Goal: Task Accomplishment & Management: Use online tool/utility

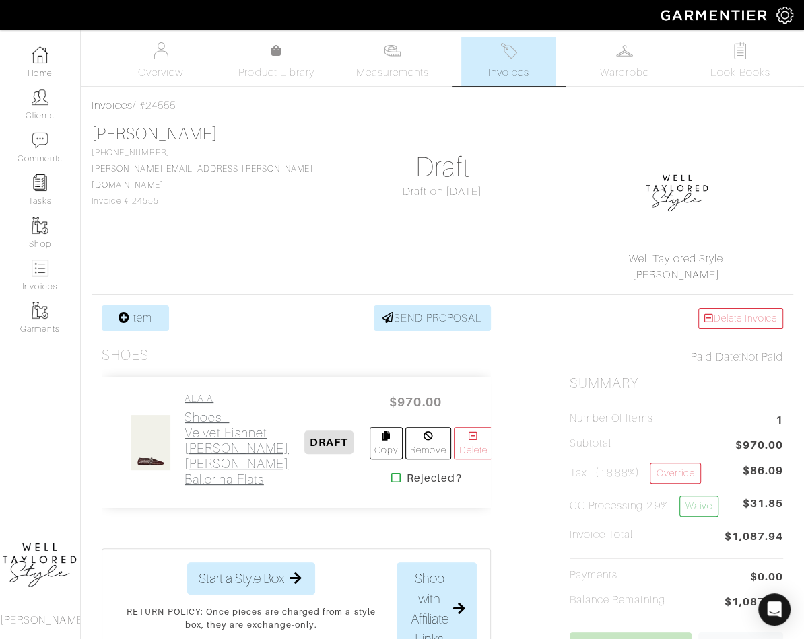
click at [205, 425] on h2 "Shoes - Velvet Fishnet [PERSON_NAME] [PERSON_NAME] Ballerina Flats" at bounding box center [236, 448] width 104 height 77
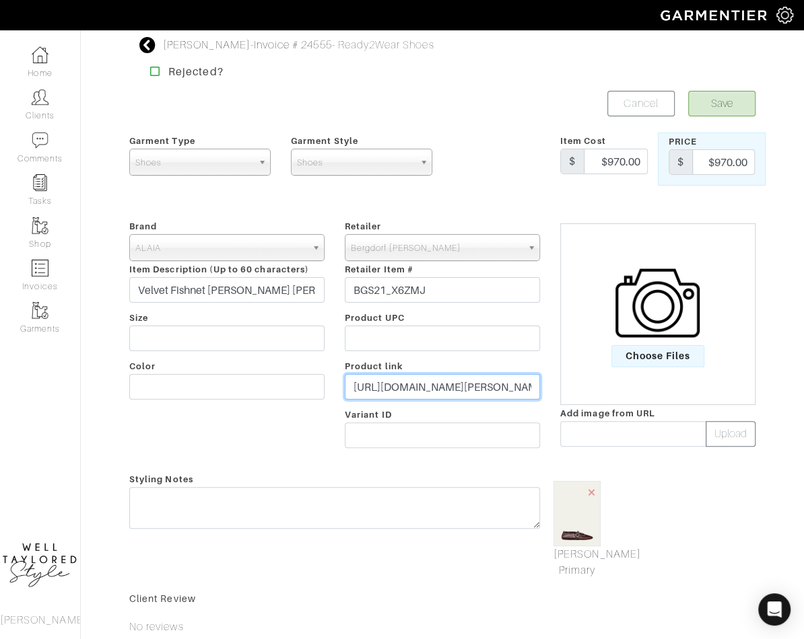
click at [368, 386] on input "https://www.bergdorfgoodman.com/p/alaia-velvet-fishnet-mary-jane-bal-prod196760…" at bounding box center [442, 387] width 195 height 26
paste input "go.shopmy.us/p-2519114"
type input "https://go.shopmy.us/p-25191146"
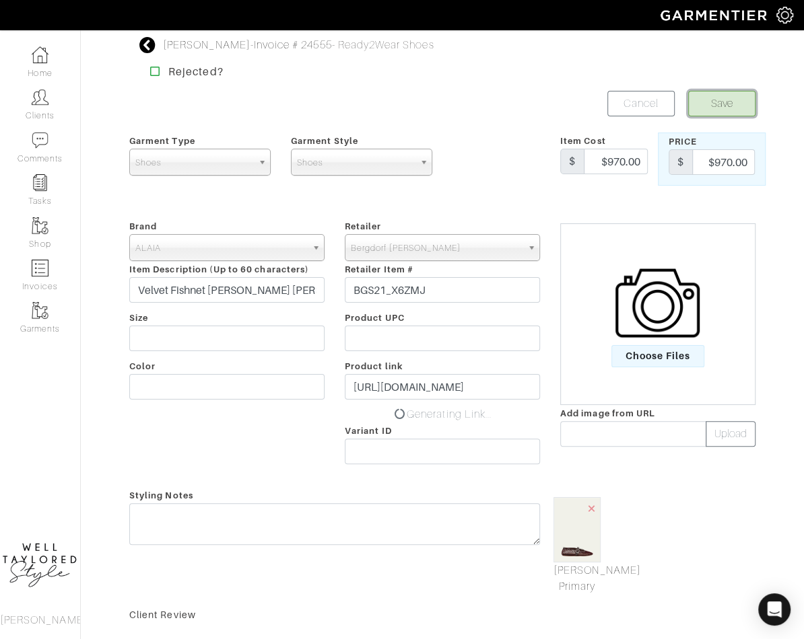
click at [711, 104] on button "Save" at bounding box center [721, 104] width 67 height 26
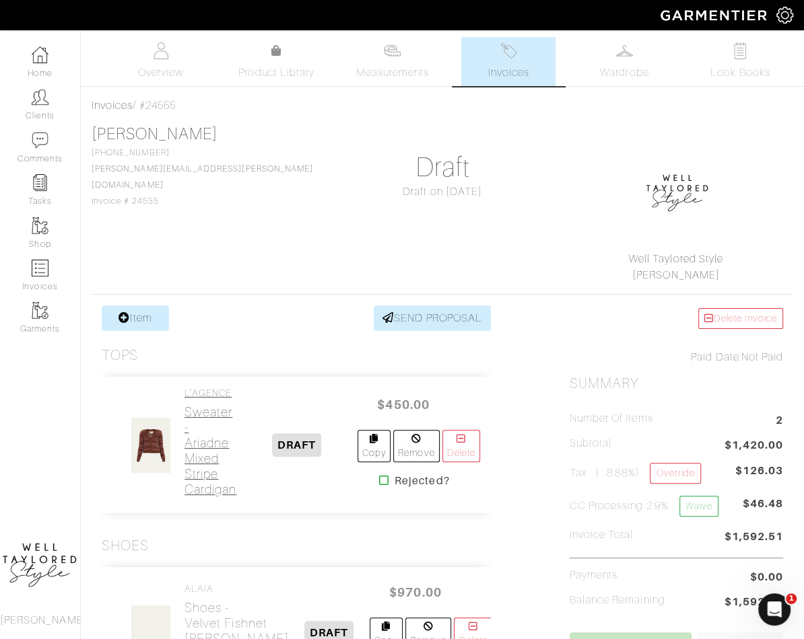
click at [206, 427] on h2 "Sweater - Ariadne Mixed Stripe Cardigan" at bounding box center [210, 450] width 52 height 93
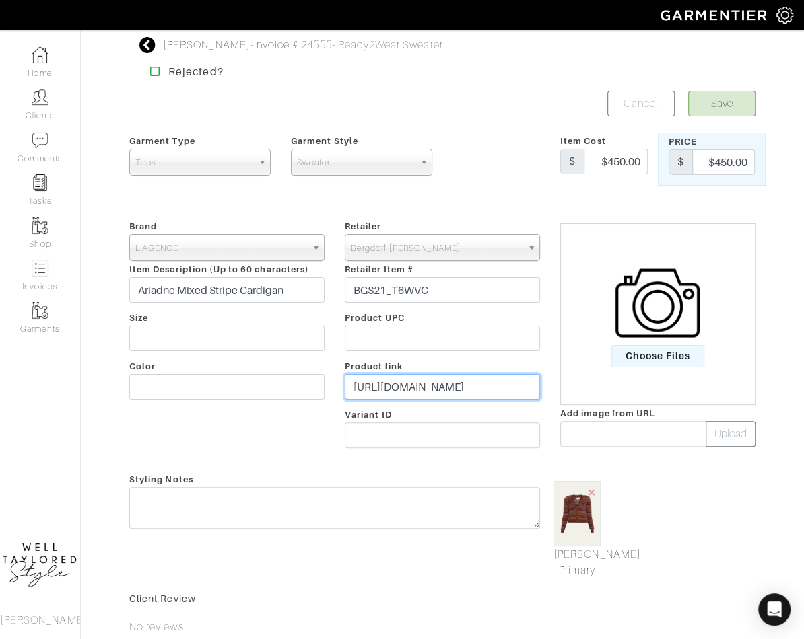
click at [367, 385] on input "https://www.bergdorfgoodman.com/p/lagence-ariadne-mixed-stripe-cardigan-prod194…" at bounding box center [442, 387] width 195 height 26
paste input "go.shopmy.us/p-25191197"
type input "https://go.shopmy.us/p-25191197"
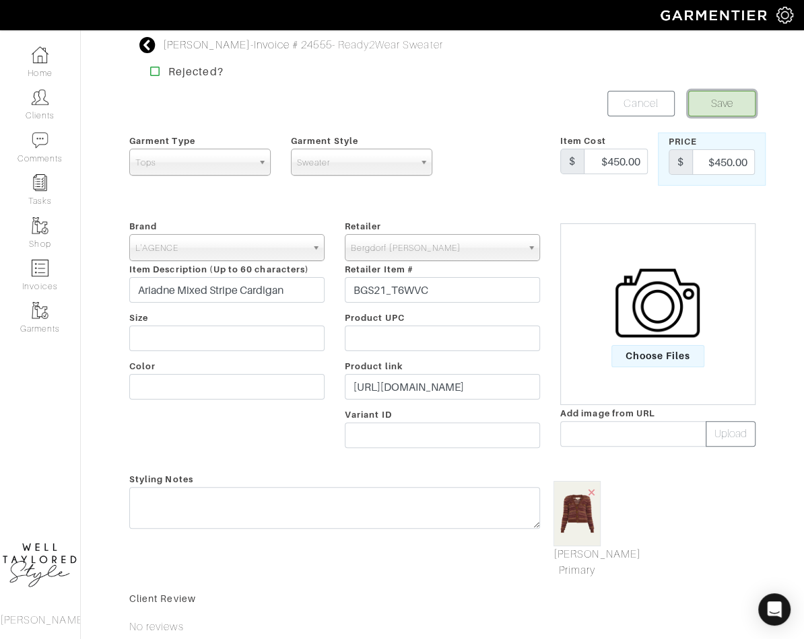
click at [713, 102] on button "Save" at bounding box center [721, 104] width 67 height 26
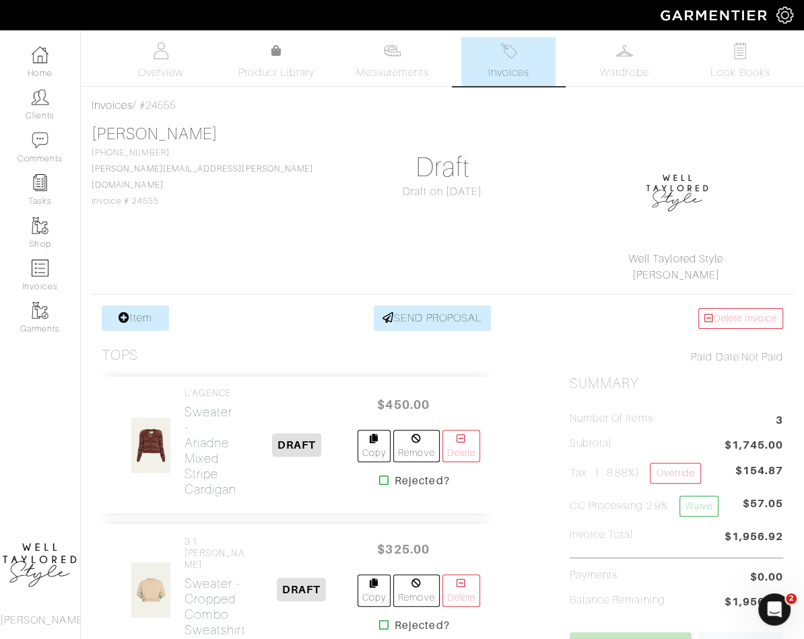
scroll to position [71, 0]
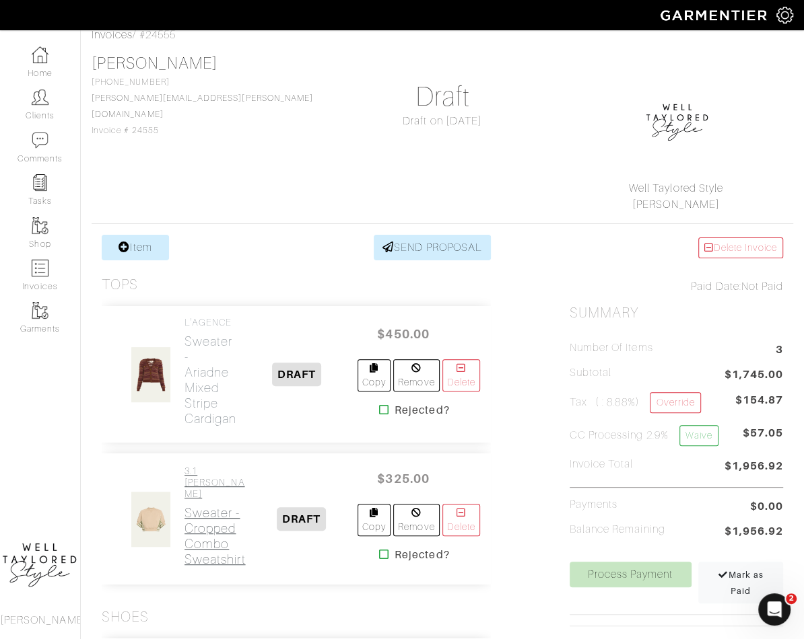
click at [193, 472] on h4 "3.1 [PERSON_NAME]" at bounding box center [214, 483] width 61 height 34
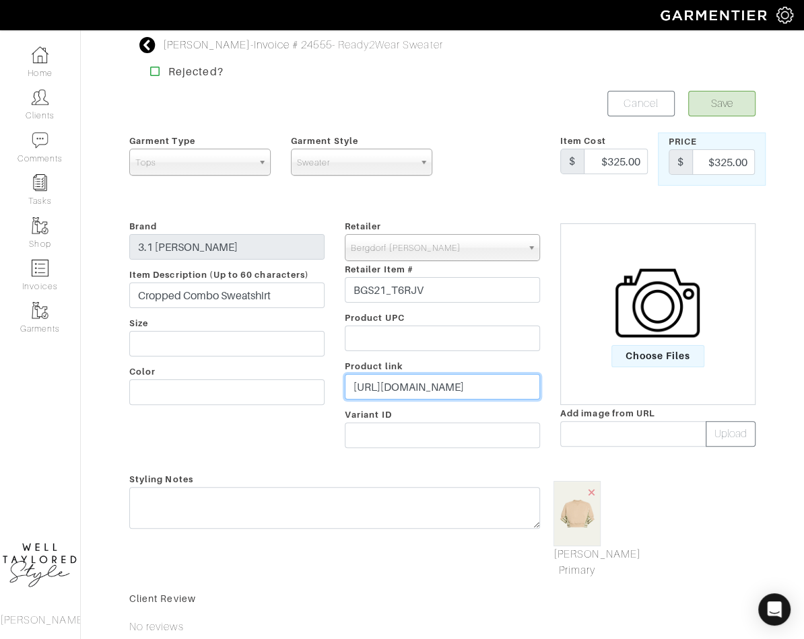
click at [396, 394] on input "[URL][DOMAIN_NAME]" at bounding box center [442, 387] width 195 height 26
paste input "[DOMAIN_NAME][URL]"
type input "[URL][DOMAIN_NAME]"
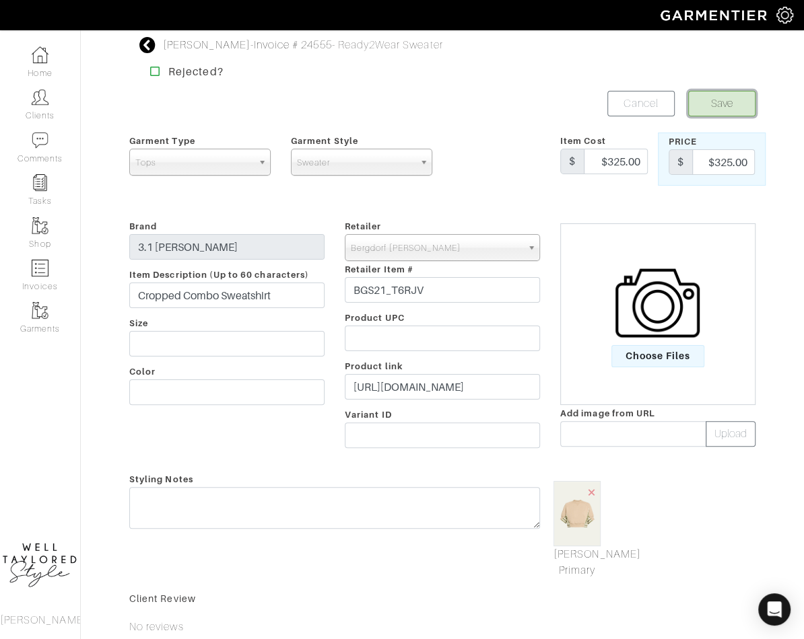
click at [709, 106] on button "Save" at bounding box center [721, 104] width 67 height 26
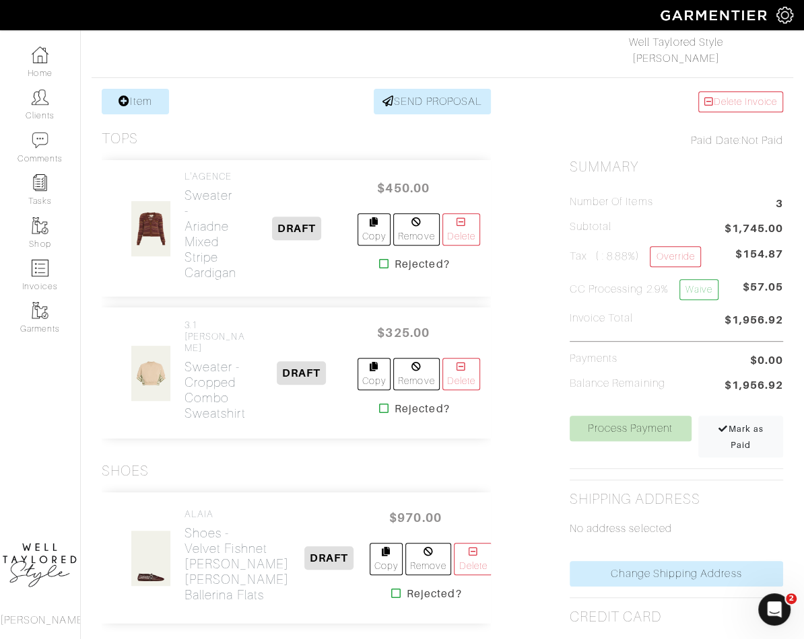
scroll to position [38, 0]
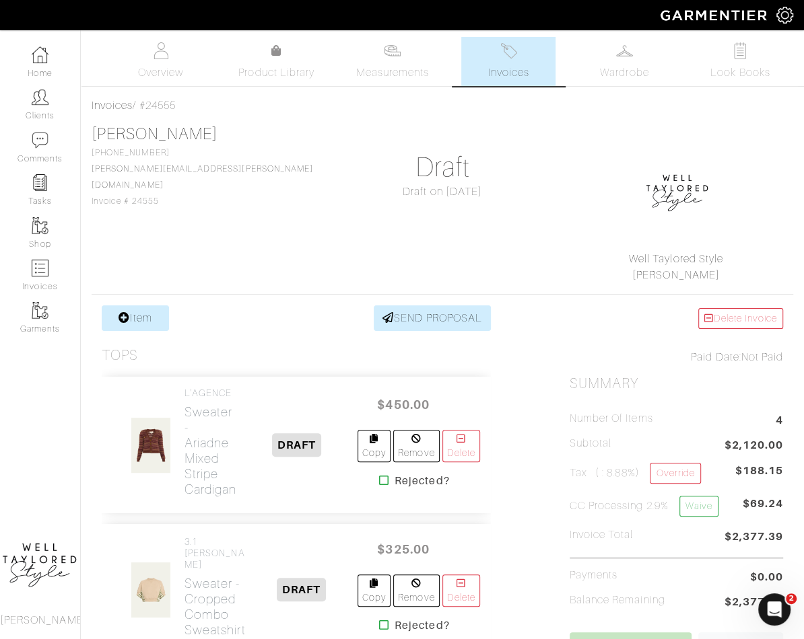
scroll to position [540, 0]
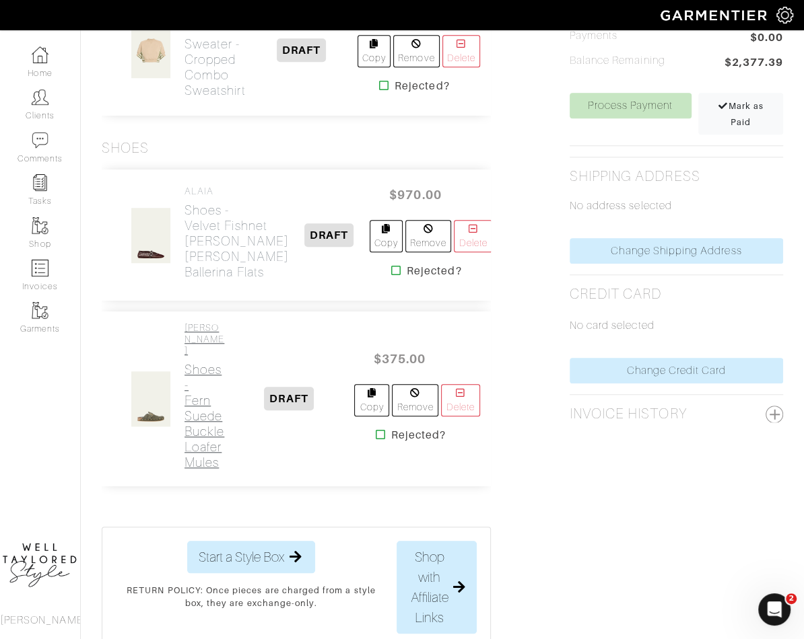
click at [194, 414] on h2 "Shoes - Fern Suede Buckle Loafer Mules" at bounding box center [204, 416] width 40 height 108
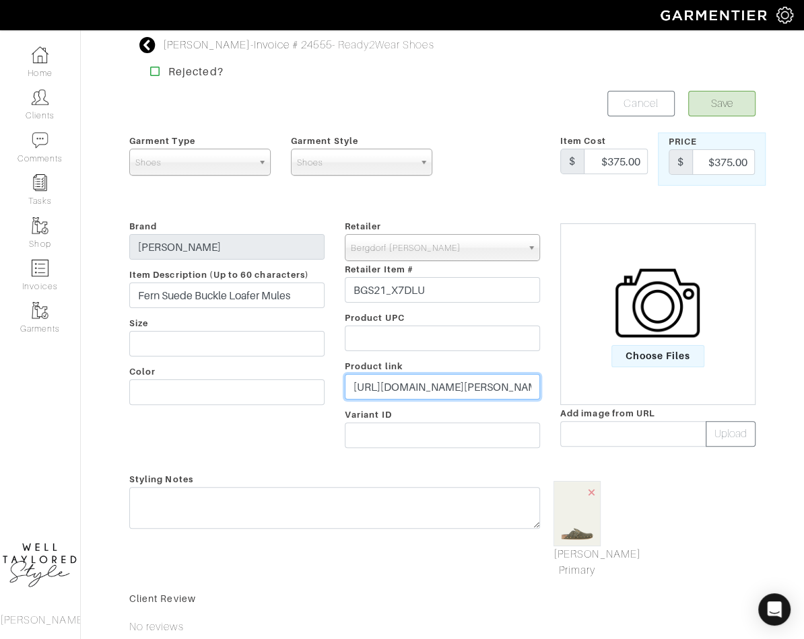
click at [410, 387] on input "https://www.bergdorfgoodman.com/p/veronica-beard-fern-suede-buckle-loafer-mules…" at bounding box center [442, 387] width 195 height 26
paste input "go.shopmy.us/p-25191311"
type input "https://go.shopmy.us/p-25191311"
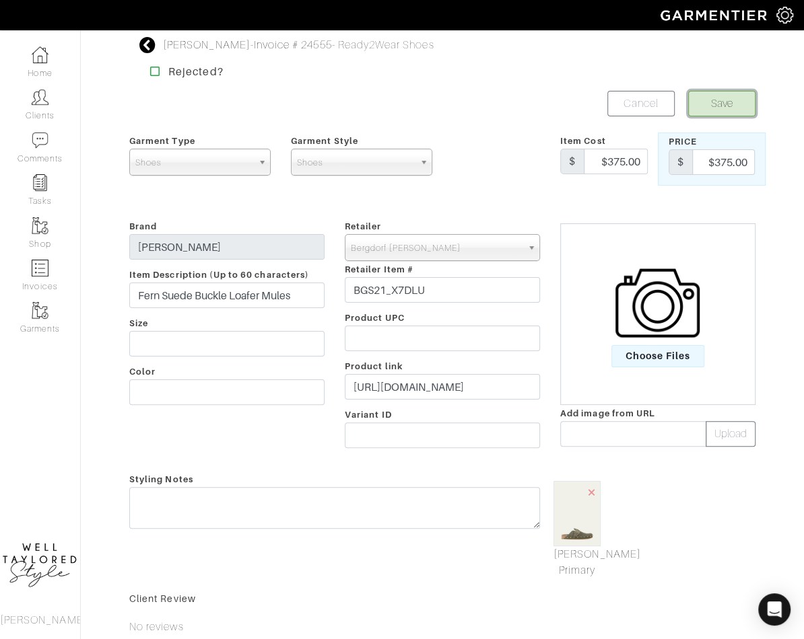
click at [706, 103] on button "Save" at bounding box center [721, 104] width 67 height 26
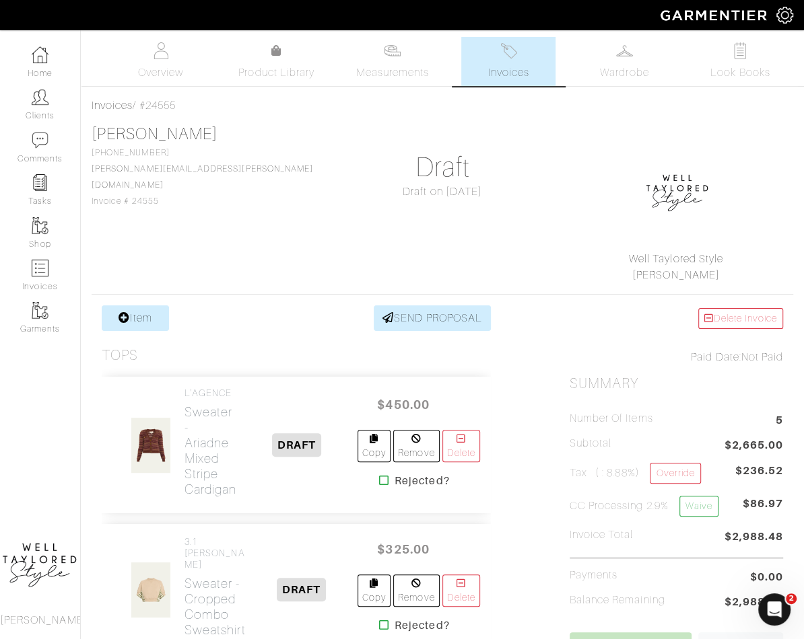
scroll to position [112, 0]
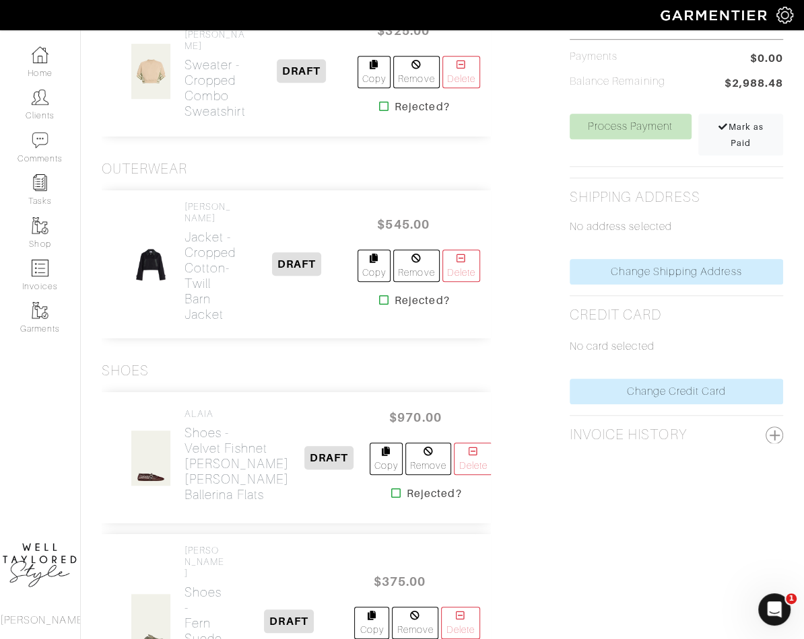
scroll to position [619, 0]
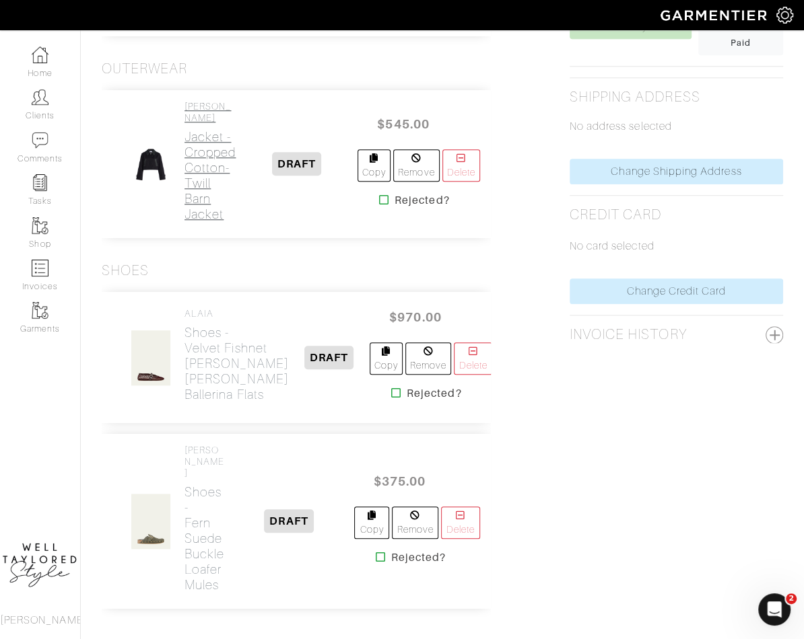
click at [201, 164] on h2 "Jacket - Cropped Cotton-Twill Barn Jacket" at bounding box center [209, 175] width 51 height 93
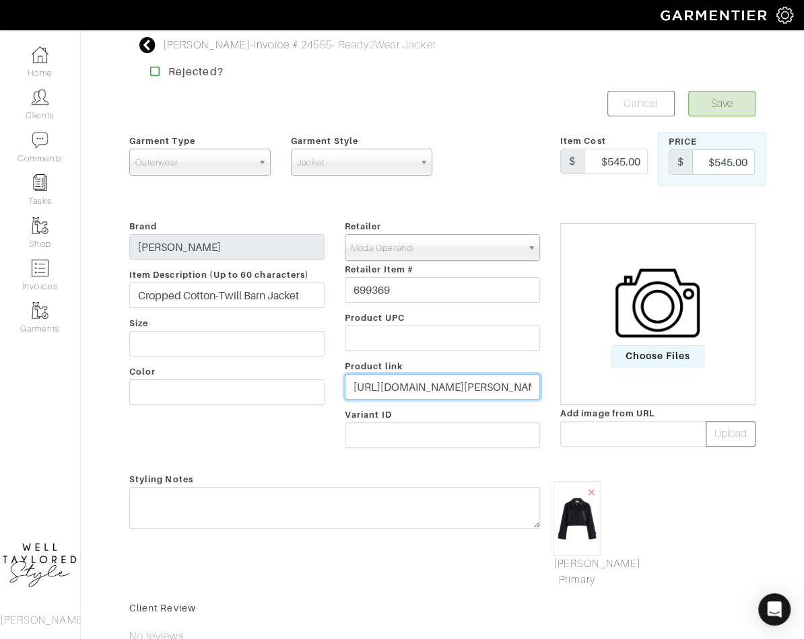
click at [421, 381] on input "https://www.modaoperandi.com/women/p/matthew-bruch/cropped-black-barn-jacket/69…" at bounding box center [442, 387] width 195 height 26
paste input "go.shopmy.us/p-2519137"
type input "https://go.shopmy.us/p-25191379"
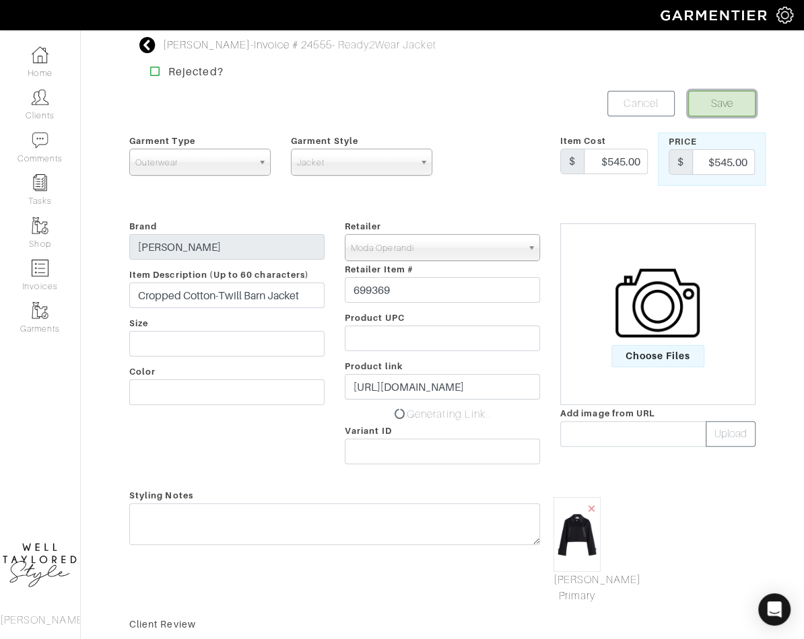
click at [727, 94] on button "Save" at bounding box center [721, 104] width 67 height 26
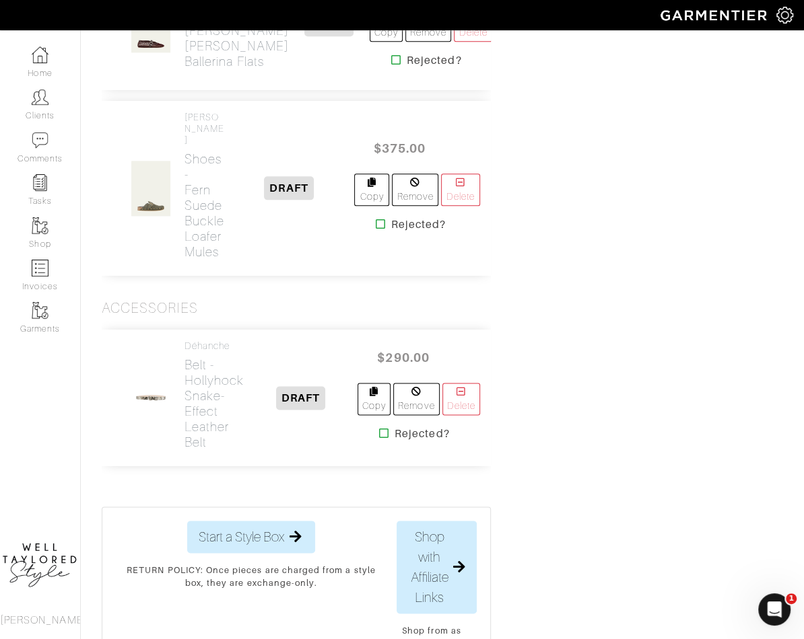
scroll to position [1141, 0]
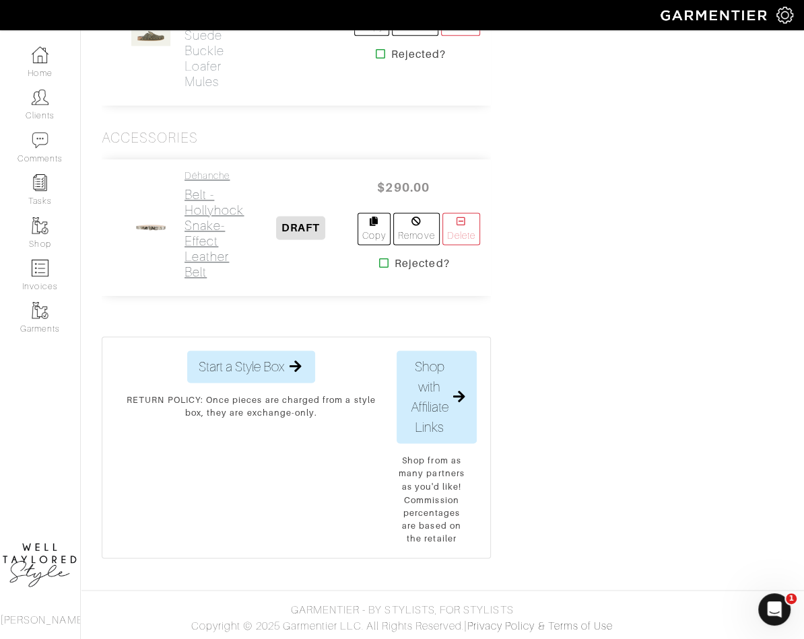
click at [206, 221] on h2 "Belt - Hollyhock Snake-Effect Leather Belt" at bounding box center [213, 233] width 59 height 93
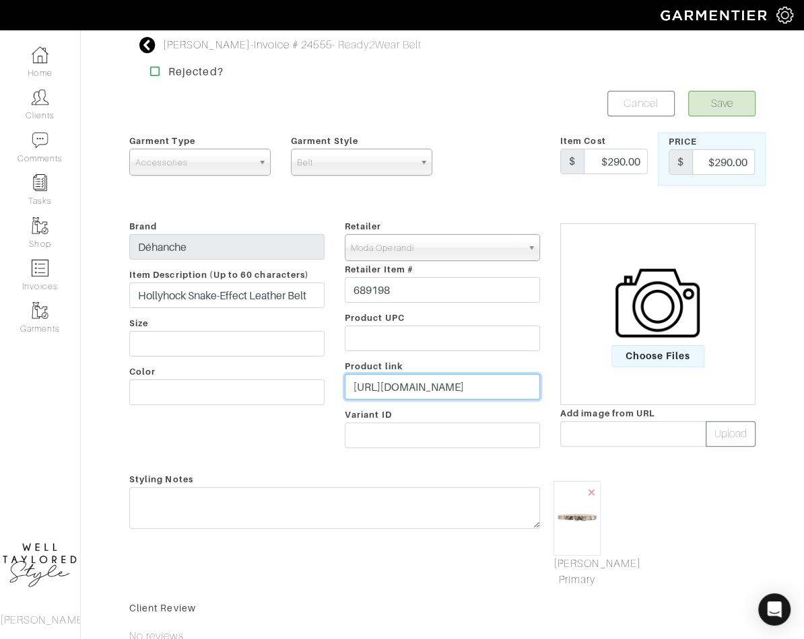
click at [404, 386] on input "https://www.modaoperandi.com/women/p/dehanche/hollyhock-snake-silver/689198" at bounding box center [442, 387] width 195 height 26
paste input "go.shopmy.us/p-2519141"
type input "https://go.shopmy.us/p-25191418"
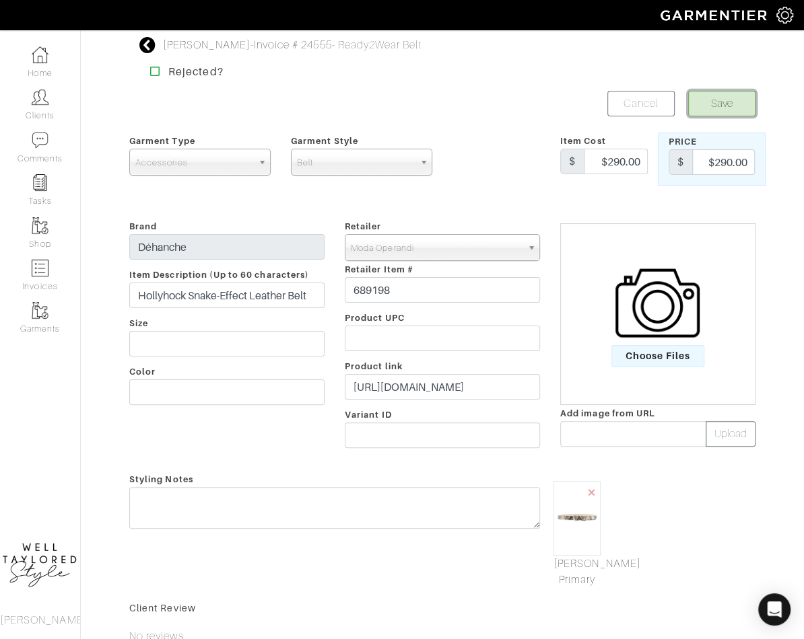
click at [716, 100] on button "Save" at bounding box center [721, 104] width 67 height 26
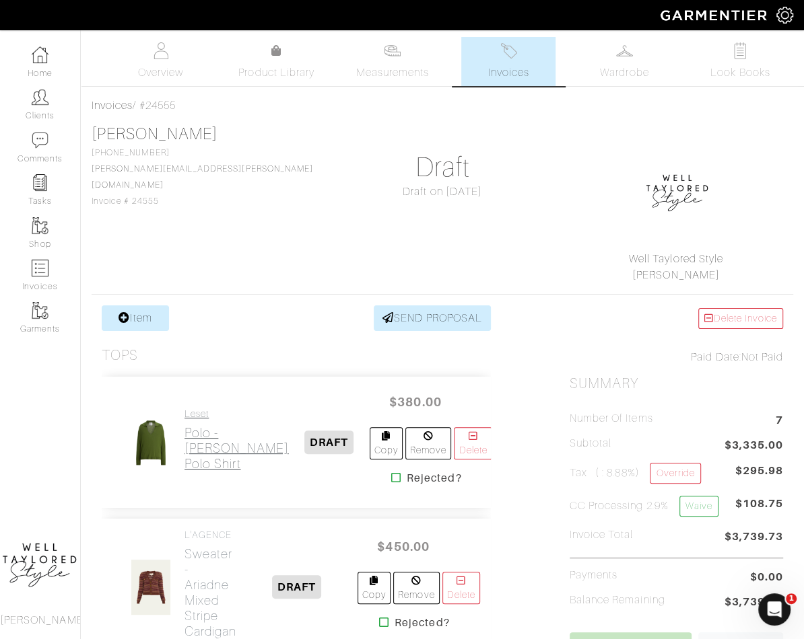
click at [200, 446] on h2 "Polo - [PERSON_NAME] Polo Shirt" at bounding box center [236, 448] width 104 height 46
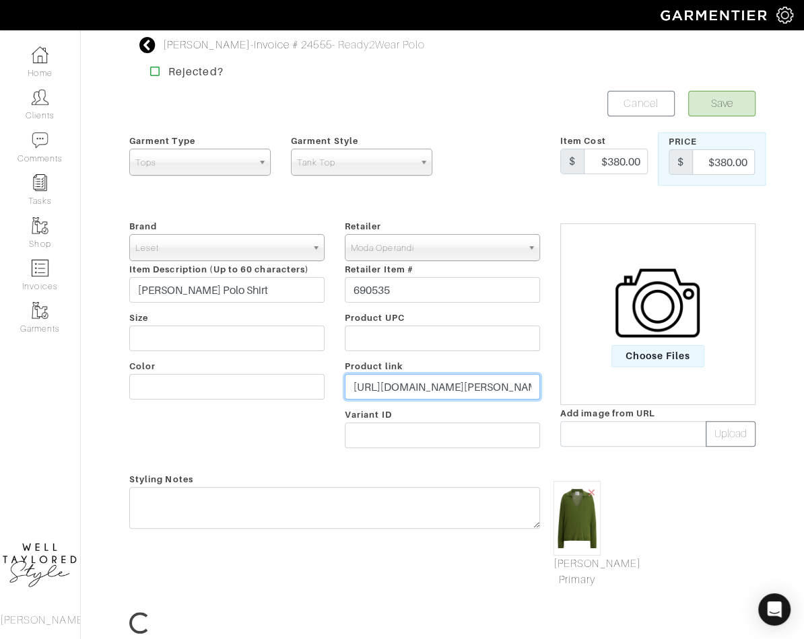
click at [384, 393] on input "https://www.modaoperandi.com/women/p/leset/james-fitted-polo/690535" at bounding box center [442, 387] width 195 height 26
paste input "go.shopmy.us/p-25191471"
type input "https://go.shopmy.us/p-25191471"
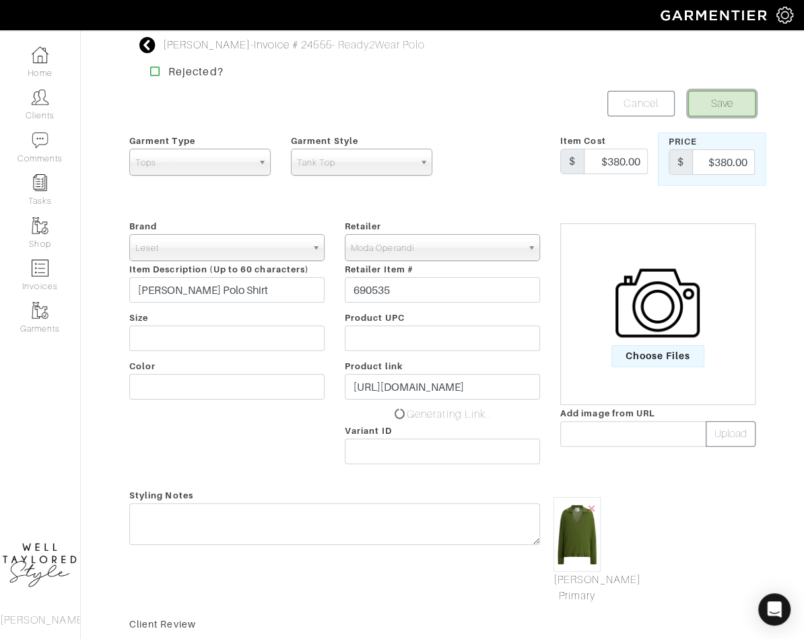
click at [734, 103] on button "Save" at bounding box center [721, 104] width 67 height 26
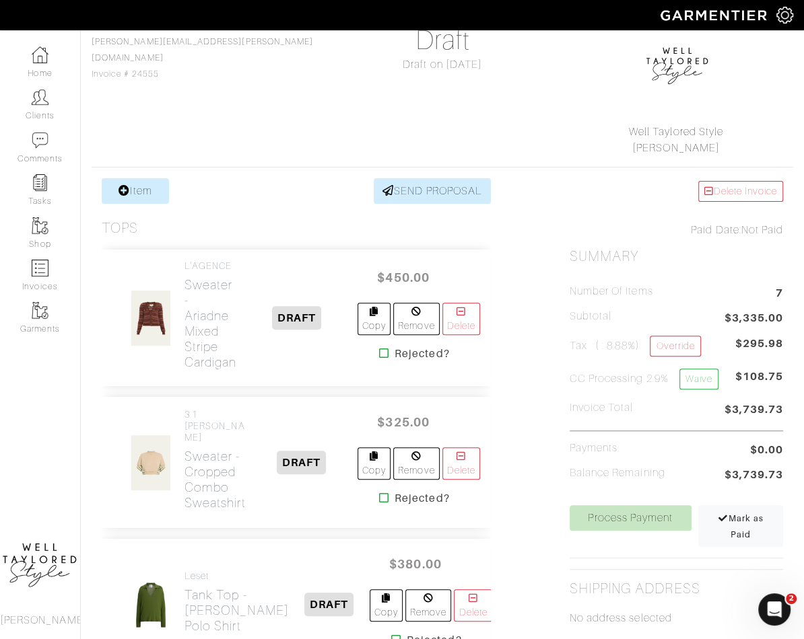
scroll to position [108, 0]
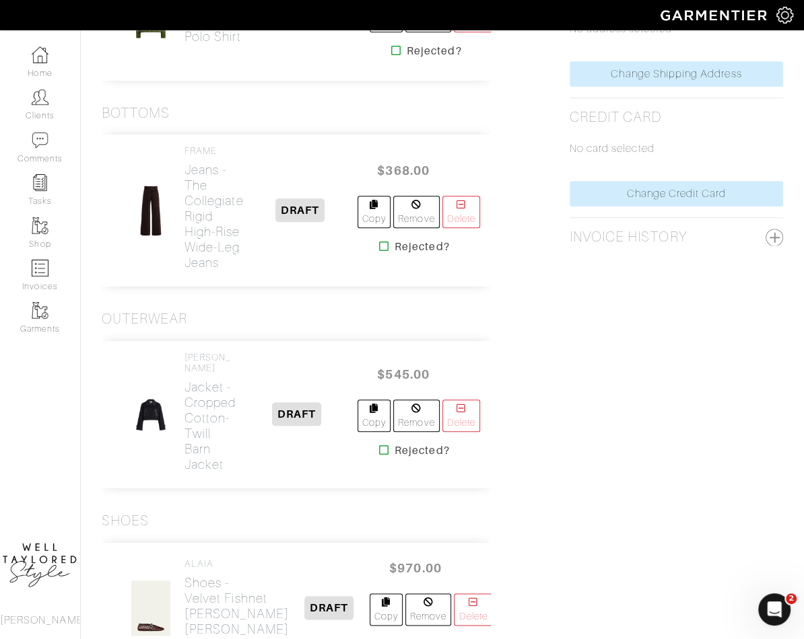
scroll to position [693, 0]
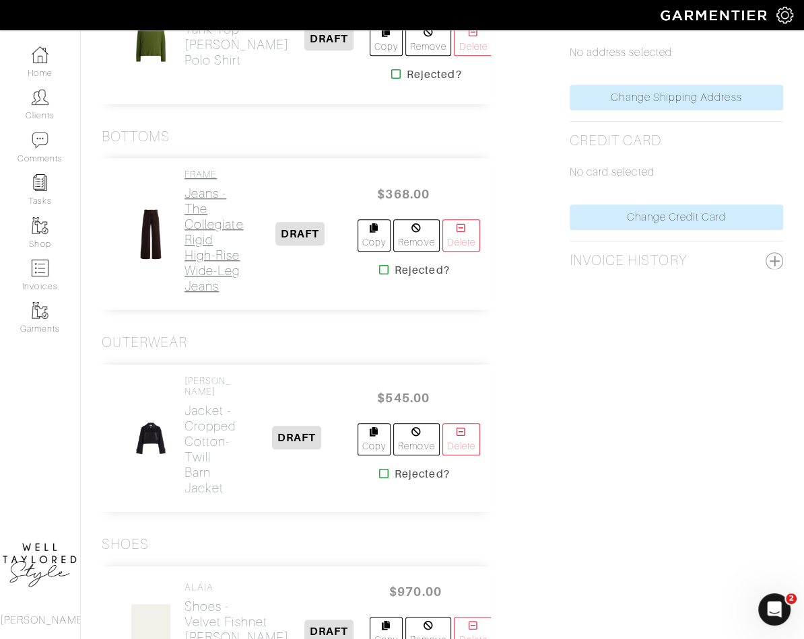
click at [208, 275] on h2 "Jeans - The Collegiate Rigid High-Rise Wide-Leg Jeans" at bounding box center [213, 240] width 59 height 108
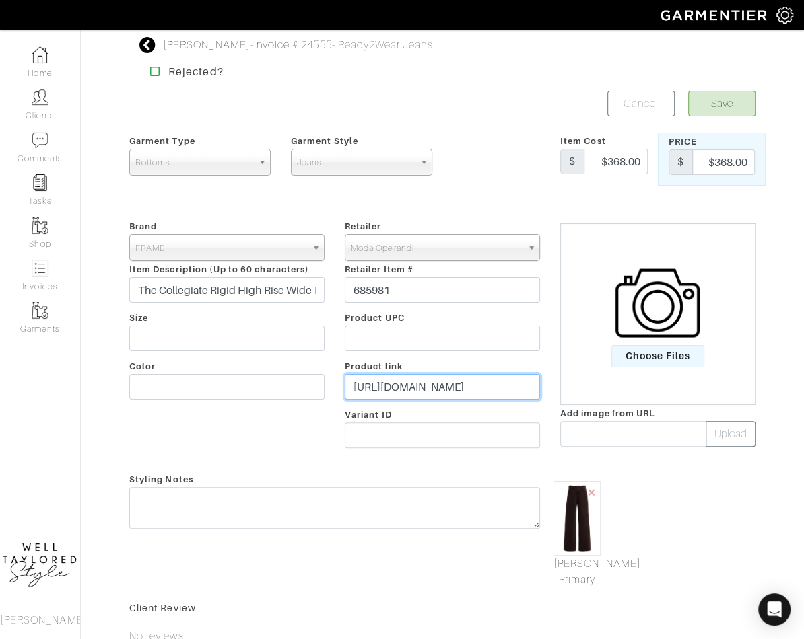
click at [416, 388] on input "https://www.modaoperandi.com/women/p/frame-denim/the-collegiate/685981" at bounding box center [442, 387] width 195 height 26
paste input "go.shopmy.us/p-25191515"
type input "https://go.shopmy.us/p-25191515"
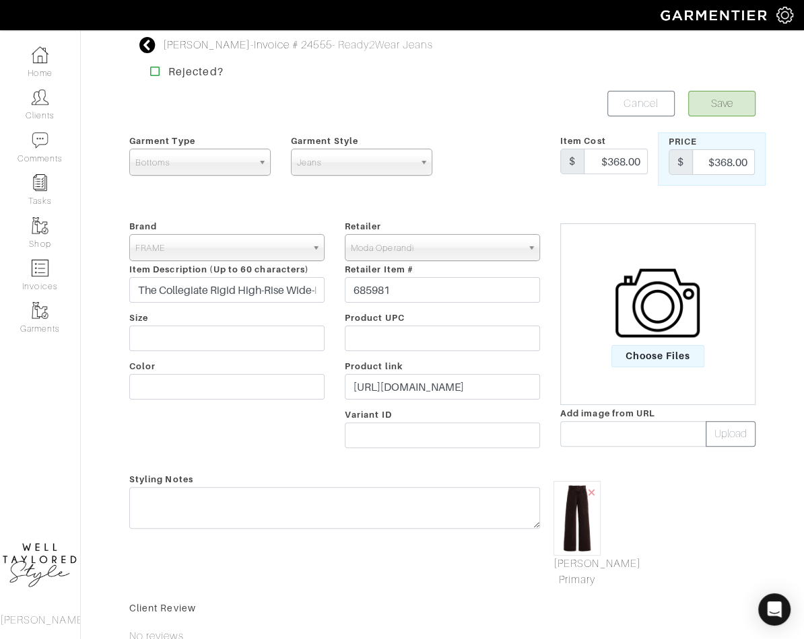
click at [711, 87] on div "Britney Williams - Invoice # 24555 - Ready2Wear Jeans Rejected? Save Cancel Gar…" at bounding box center [442, 416] width 646 height 759
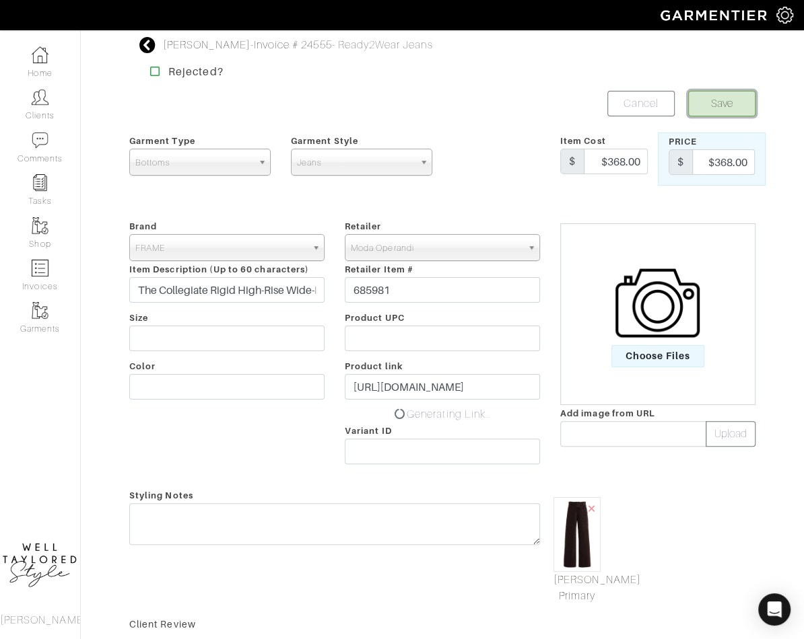
click at [711, 102] on button "Save" at bounding box center [721, 104] width 67 height 26
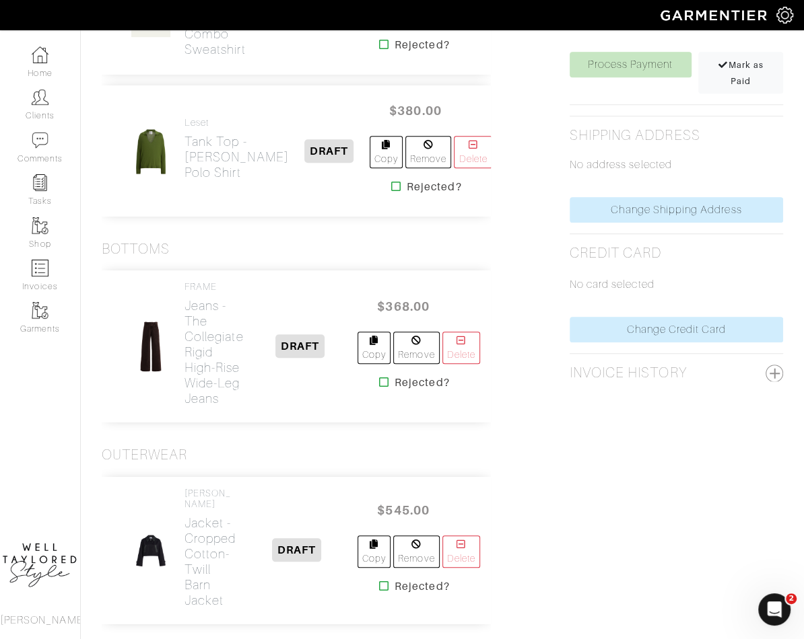
scroll to position [348, 0]
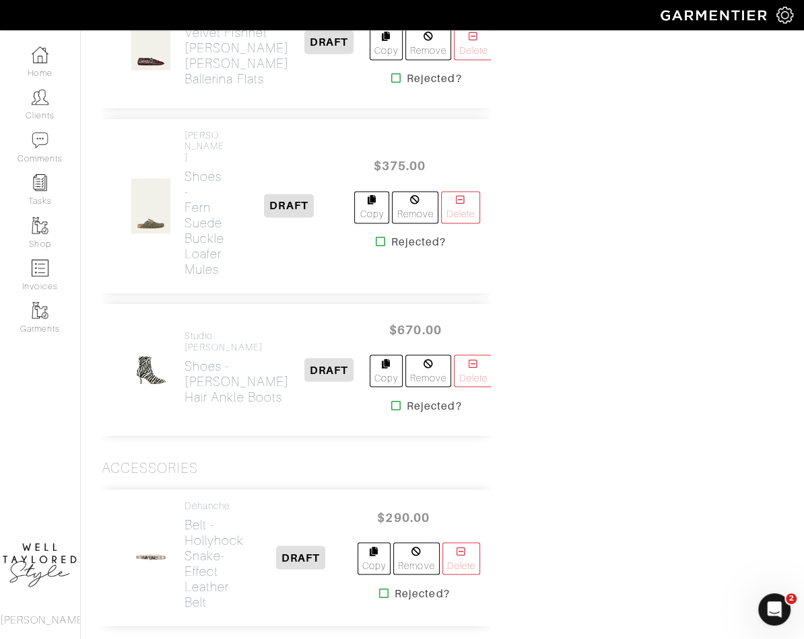
scroll to position [1345, 0]
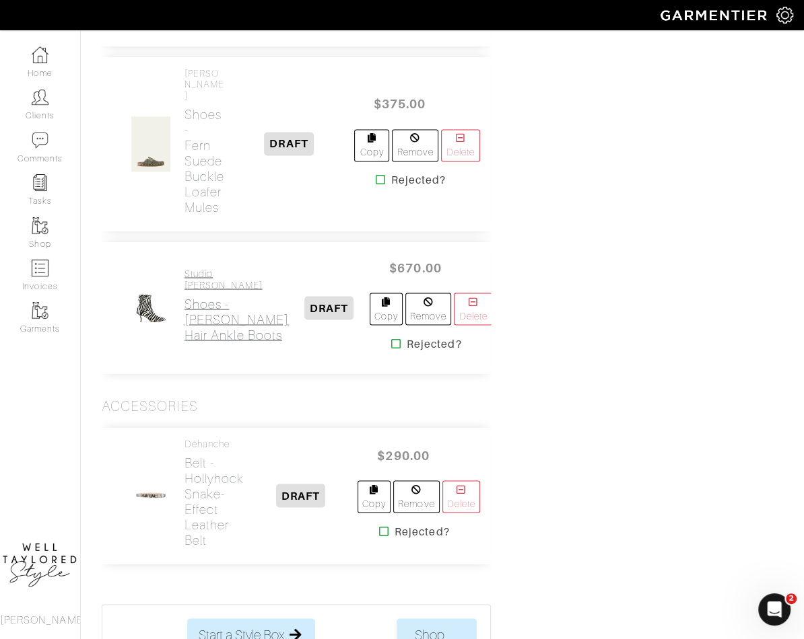
click at [194, 343] on h2 "Shoes - Petra Calf Hair Ankle Boots" at bounding box center [236, 319] width 104 height 46
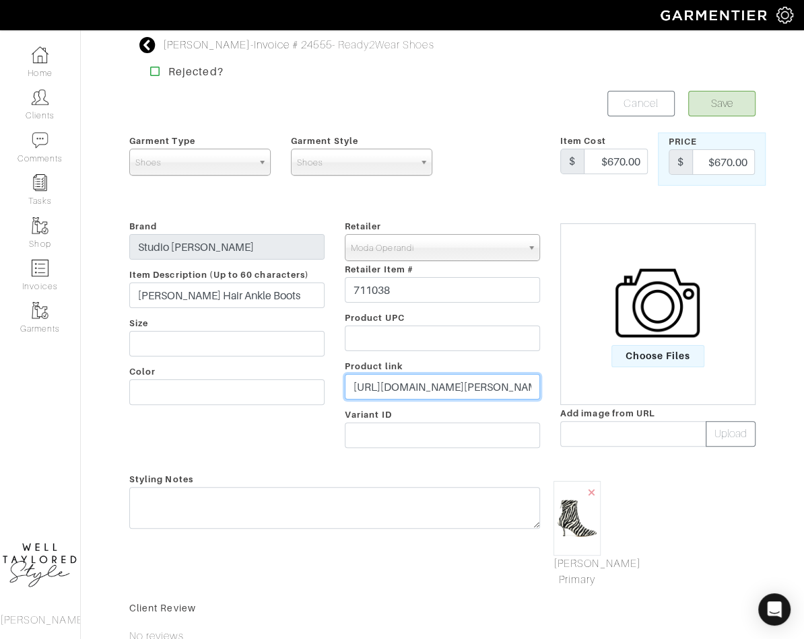
click at [377, 389] on input "https://www.modaoperandi.com/women/p/studio-amelia/petra-ankle-boot/711038" at bounding box center [442, 387] width 195 height 26
paste input "go.shopmy.us/p-25191612"
type input "https://go.shopmy.us/p-25191612"
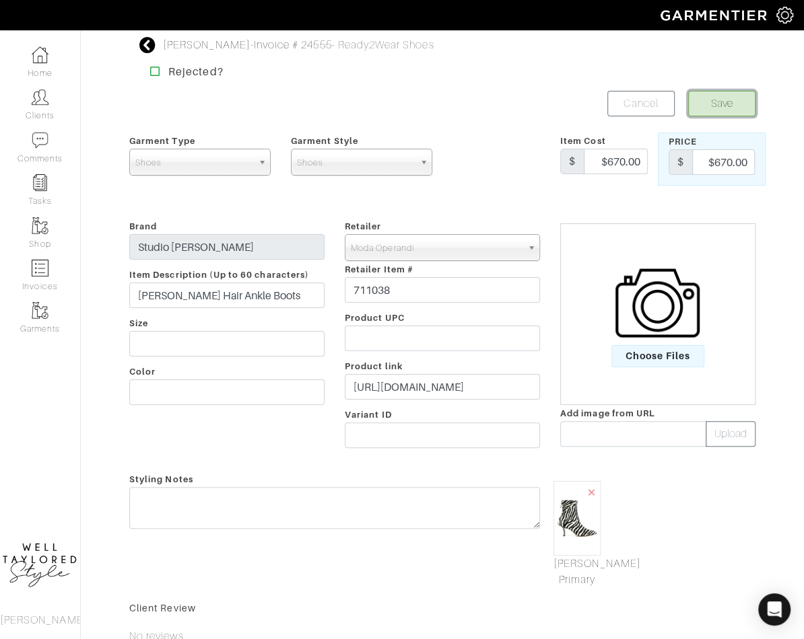
click at [642, 99] on button "Save" at bounding box center [721, 104] width 67 height 26
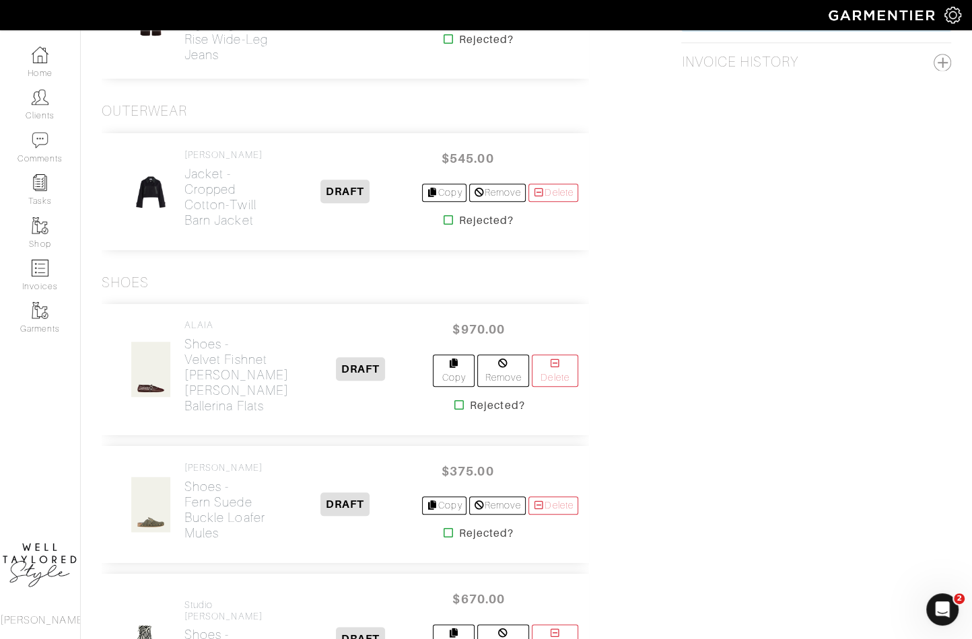
scroll to position [936, 0]
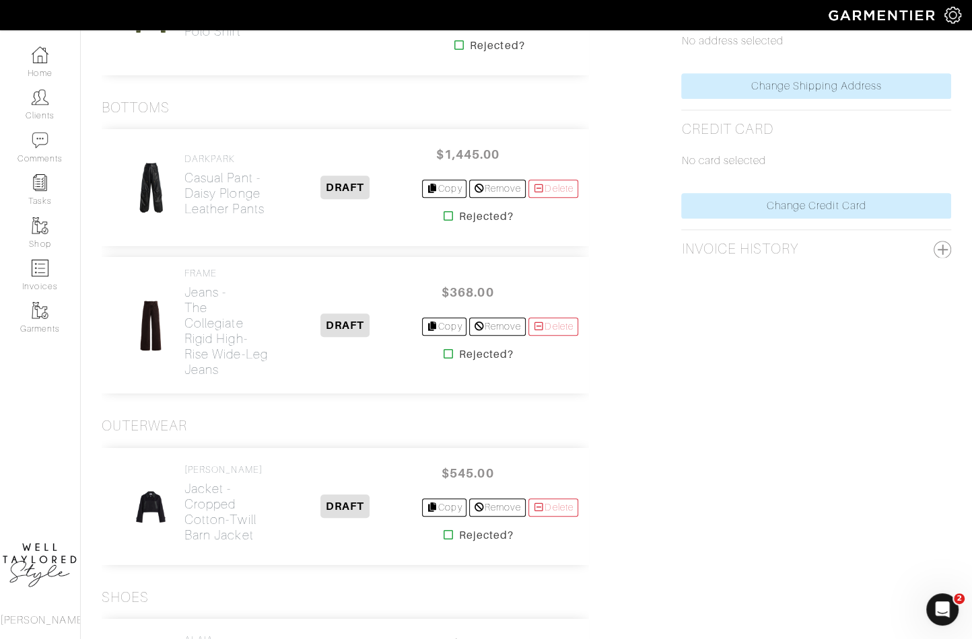
scroll to position [670, 0]
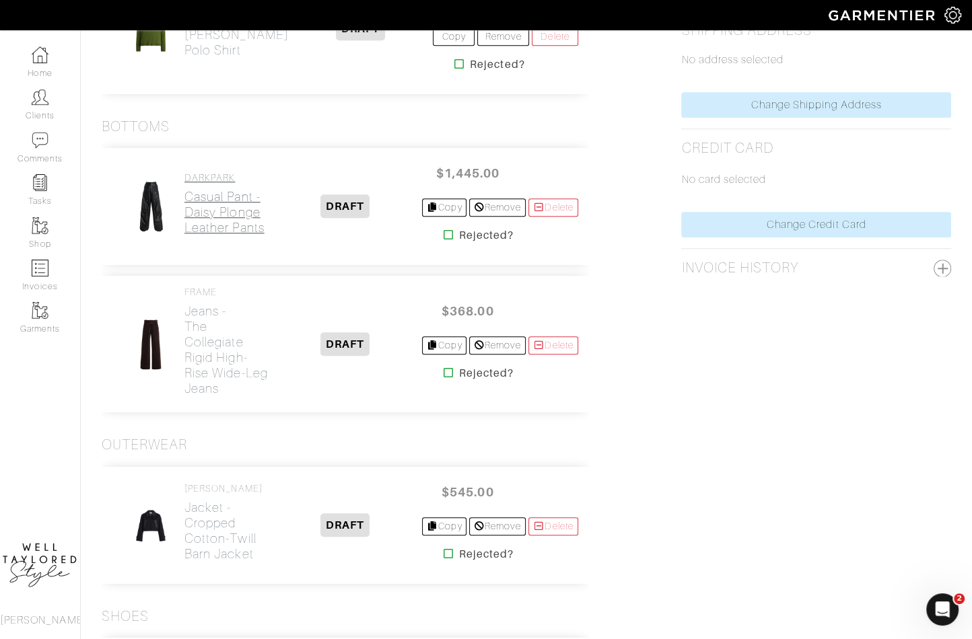
click at [222, 190] on h2 "Casual Pant - Daisy Plonge Leather Pants" at bounding box center [226, 212] width 85 height 46
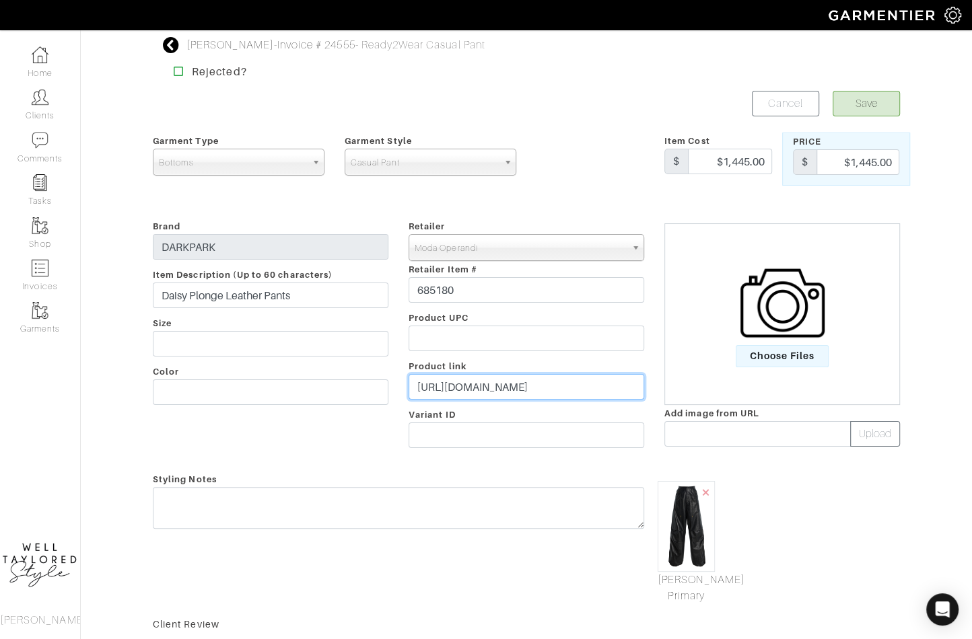
click at [492, 390] on input "https://www.modaoperandi.com/women/p/darkpark/daisy-plonge-nappa-lethaer-pants/…" at bounding box center [527, 387] width 236 height 26
paste input "go.shopmy.us/p-251916"
type input "https://go.shopmy.us/p-25191680"
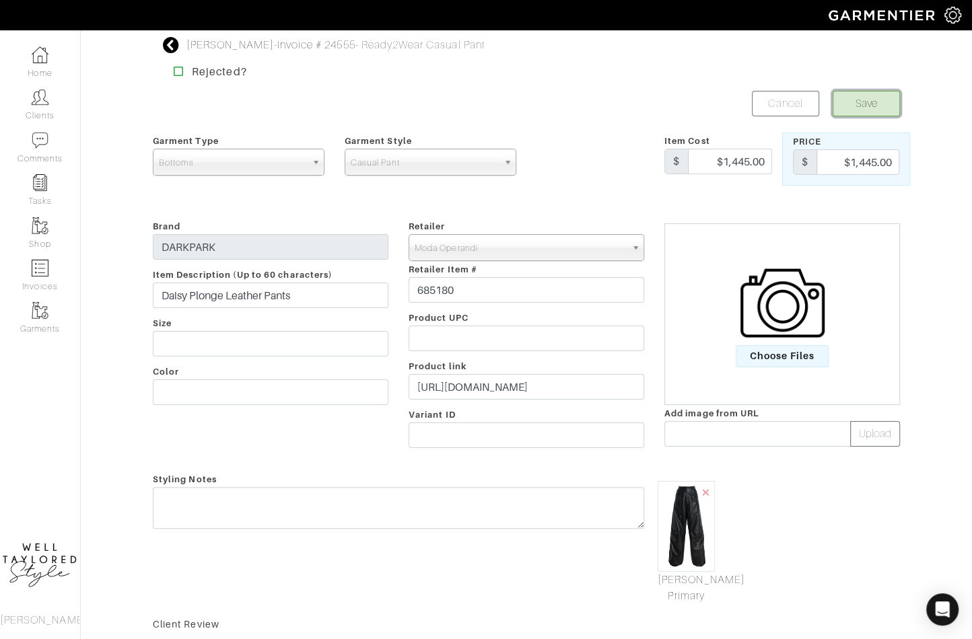
click at [874, 92] on button "Save" at bounding box center [866, 104] width 67 height 26
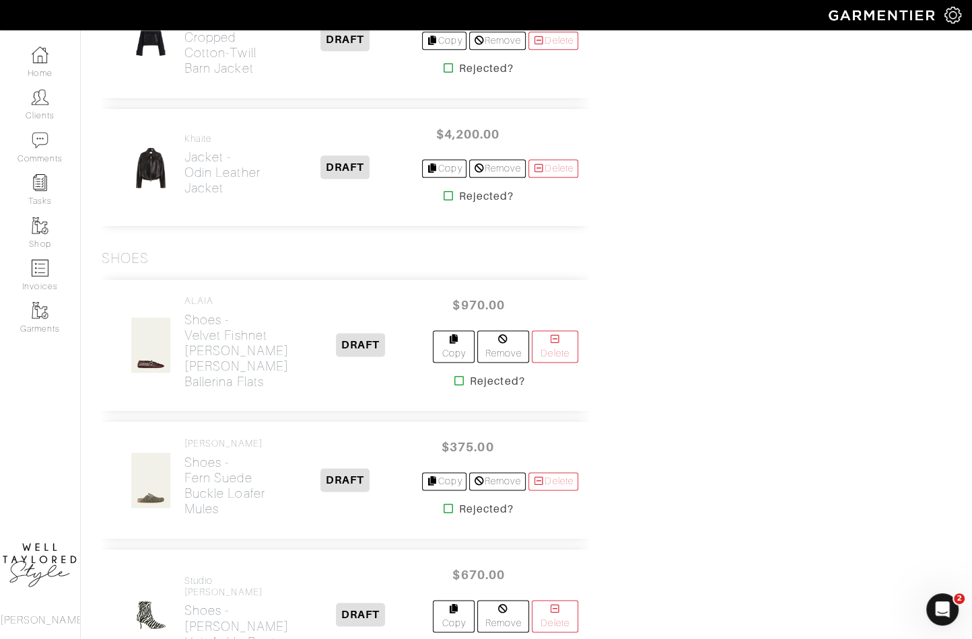
scroll to position [849, 0]
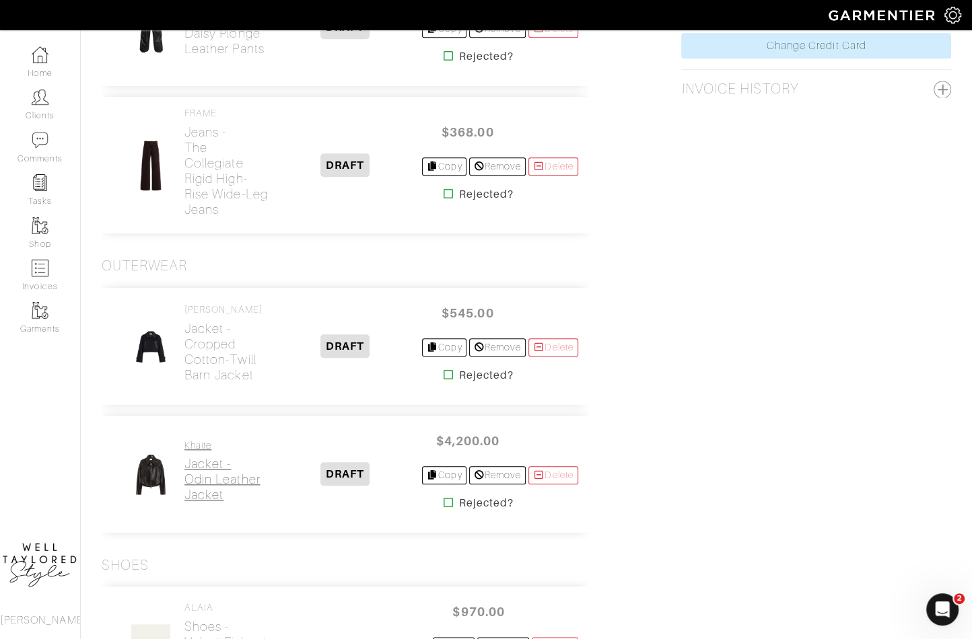
click at [217, 456] on h2 "Jacket - Odin Leather Jacket" at bounding box center [226, 479] width 85 height 46
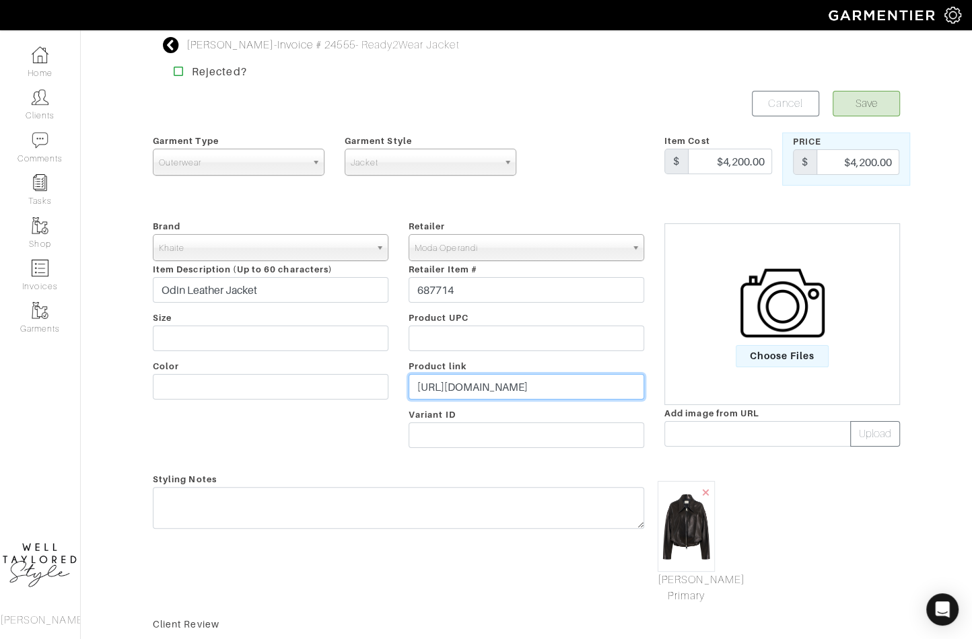
click at [460, 385] on input "https://www.modaoperandi.com/women/p/khaite/odin-zip-front-leather-jacket/687714" at bounding box center [527, 387] width 236 height 26
paste input "go.shopmy.us/p-25191763"
type input "https://go.shopmy.us/p-25191763"
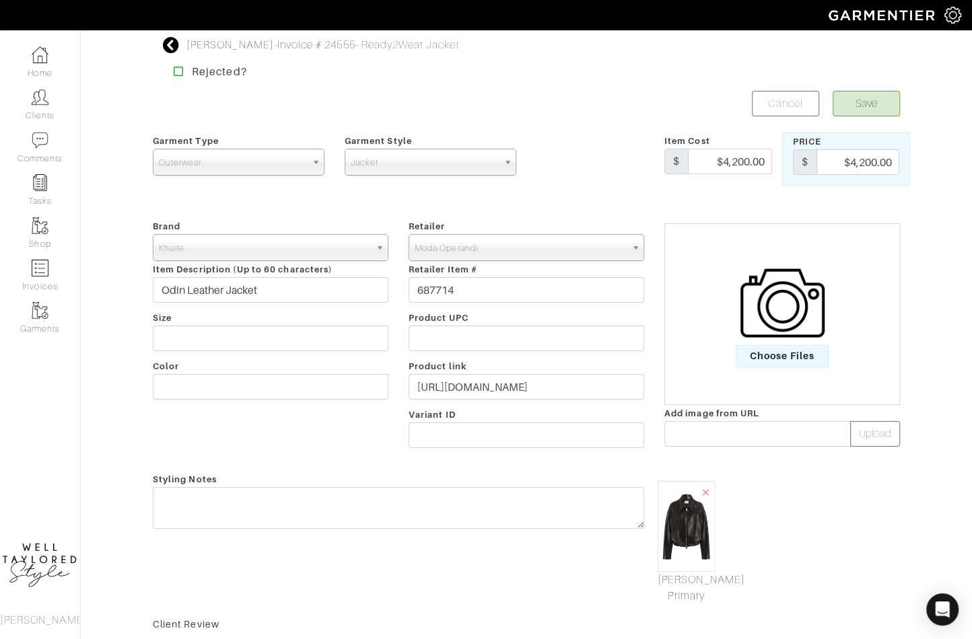
click at [874, 85] on div "Britney Williams - Invoice # 24555 - Ready2Wear Jacket Rejected? Save Cancel Ga…" at bounding box center [526, 424] width 767 height 775
click at [873, 95] on button "Save" at bounding box center [866, 104] width 67 height 26
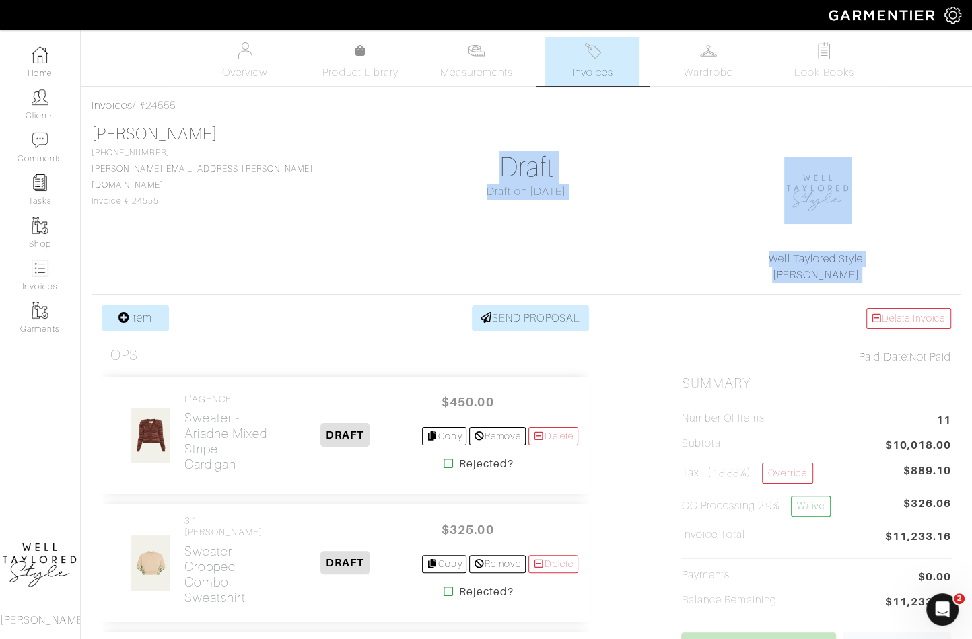
drag, startPoint x: 218, startPoint y: 274, endPoint x: 284, endPoint y: 306, distance: 73.4
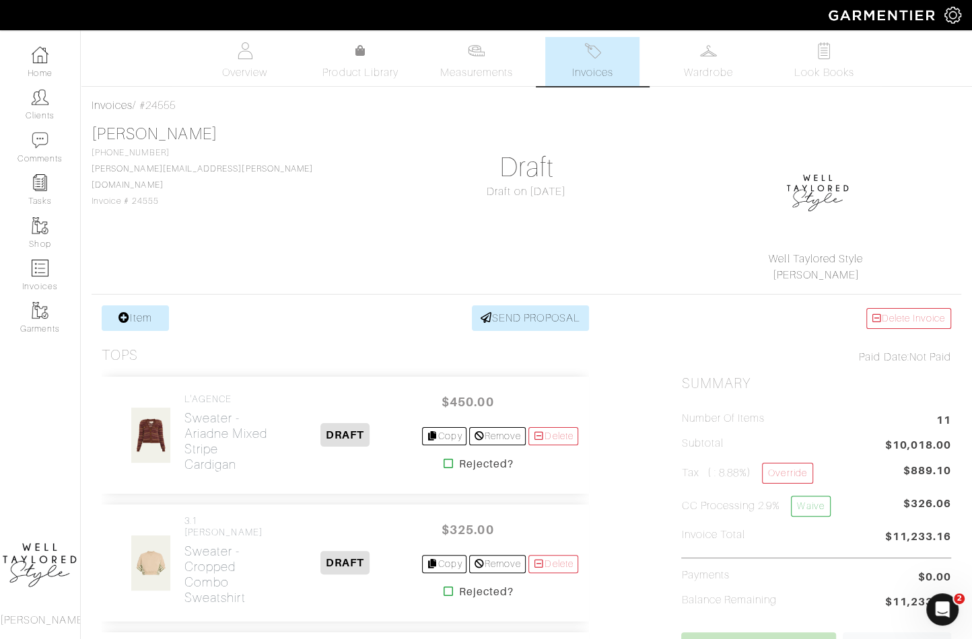
click at [292, 266] on div "Britney Williams 917-495-2612 britney.williams@gmail.com Invoice # 24555 Draft …" at bounding box center [527, 204] width 870 height 159
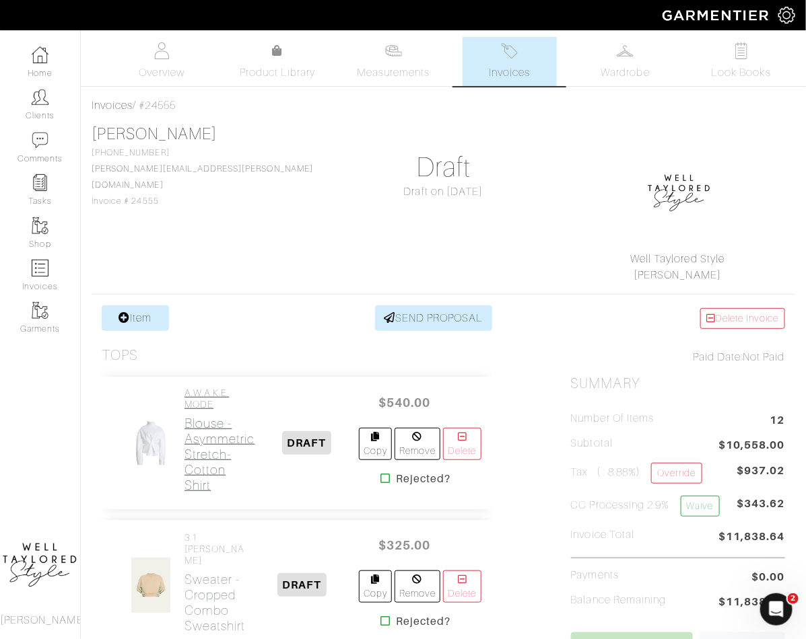
click at [205, 460] on h2 "Blouse - Asymmetric Stretch-Cotton Shirt" at bounding box center [219, 454] width 71 height 77
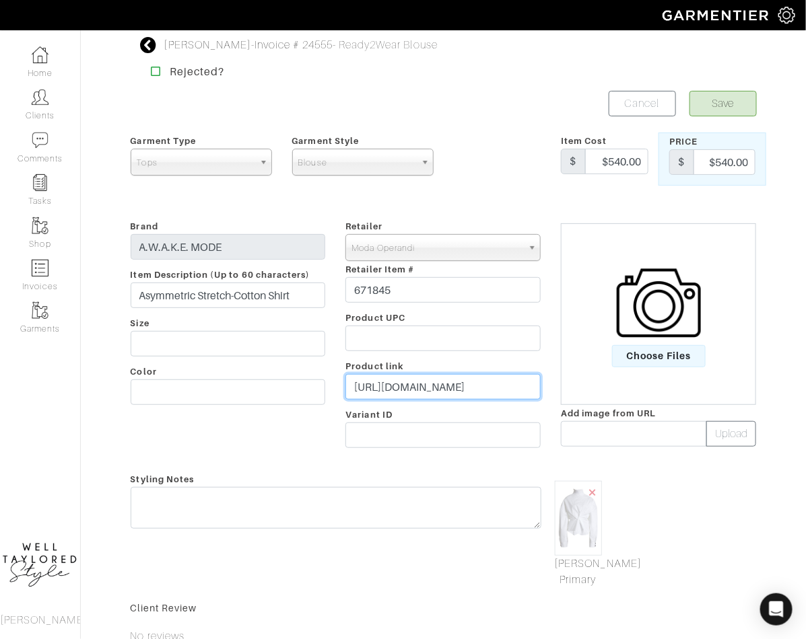
click at [404, 378] on input "[URL][DOMAIN_NAME]" at bounding box center [442, 387] width 195 height 26
paste input "[DOMAIN_NAME][URL]"
type input "[URL][DOMAIN_NAME]"
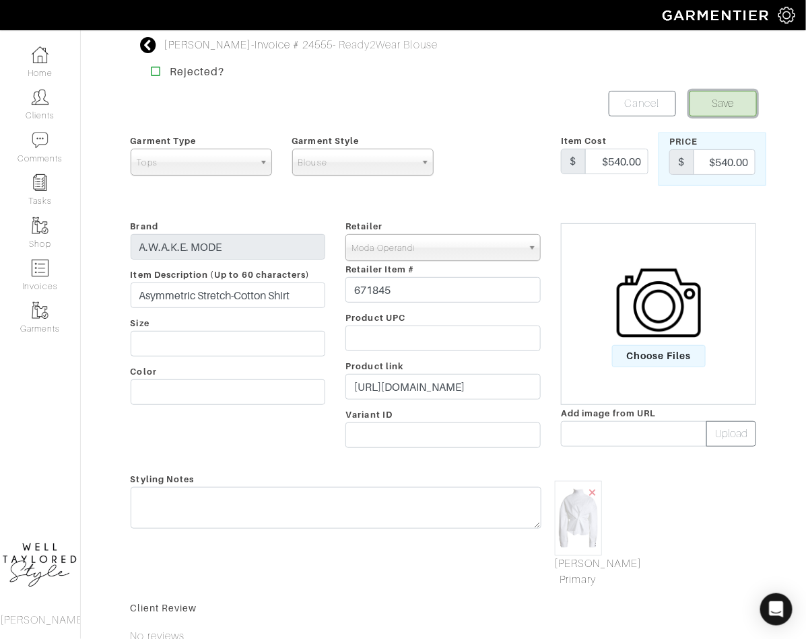
click at [680, 97] on button "Save" at bounding box center [722, 104] width 67 height 26
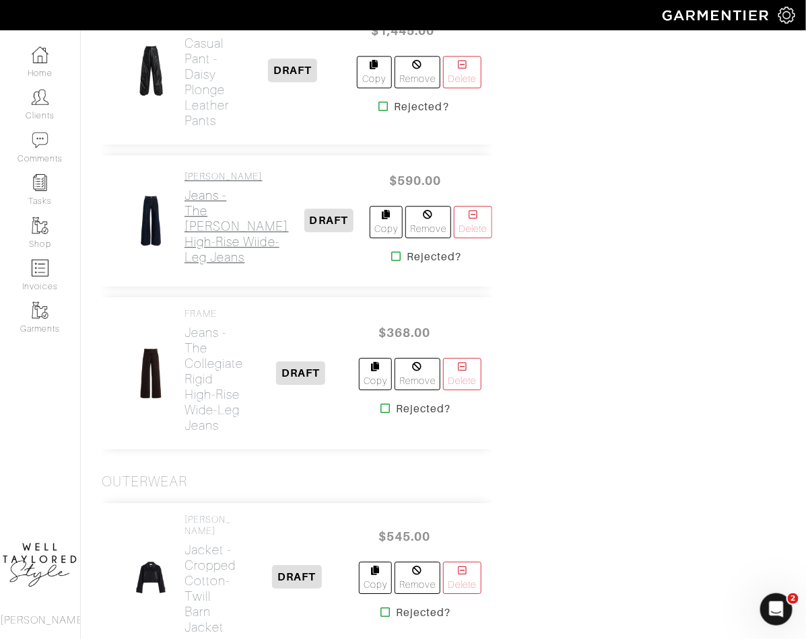
scroll to position [991, 0]
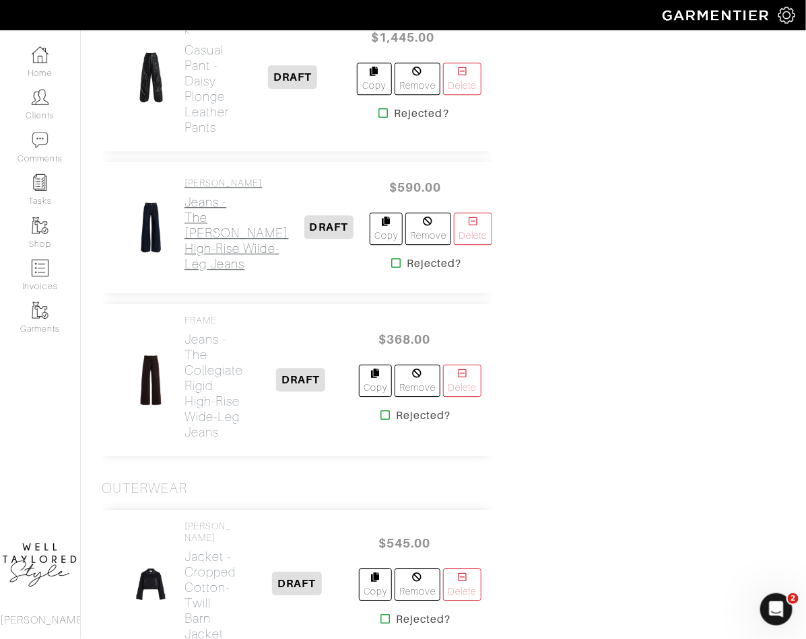
click at [195, 247] on h2 "Jeans - The [PERSON_NAME] High-Rise Wiide-Leg Jeans" at bounding box center [236, 232] width 104 height 77
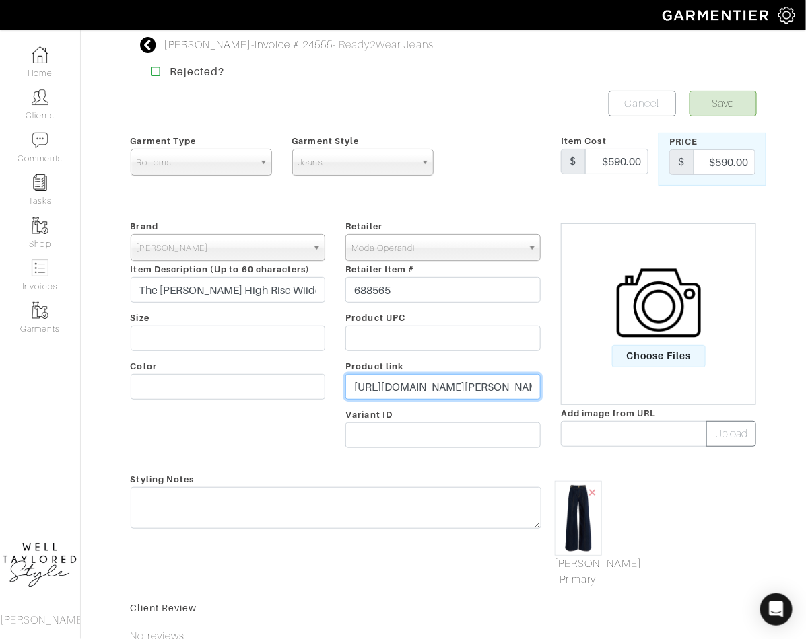
click at [404, 378] on input "https://www.modaoperandi.com/women/p/ulla-johnson/the-delphine-high-rise-cotton…" at bounding box center [442, 387] width 195 height 26
paste input "go.shopmy.us/p-25192207"
type input "https://go.shopmy.us/p-25192207"
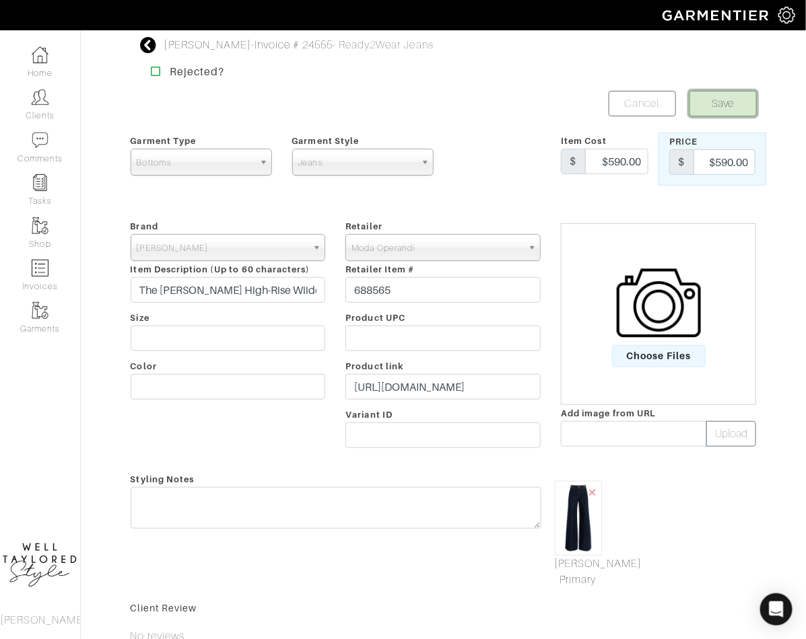
click at [734, 98] on button "Save" at bounding box center [722, 104] width 67 height 26
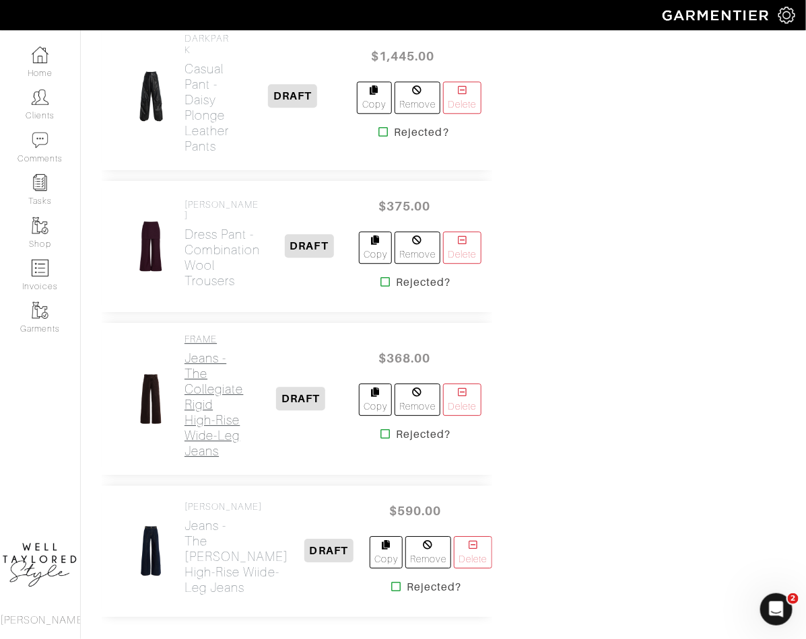
scroll to position [907, 0]
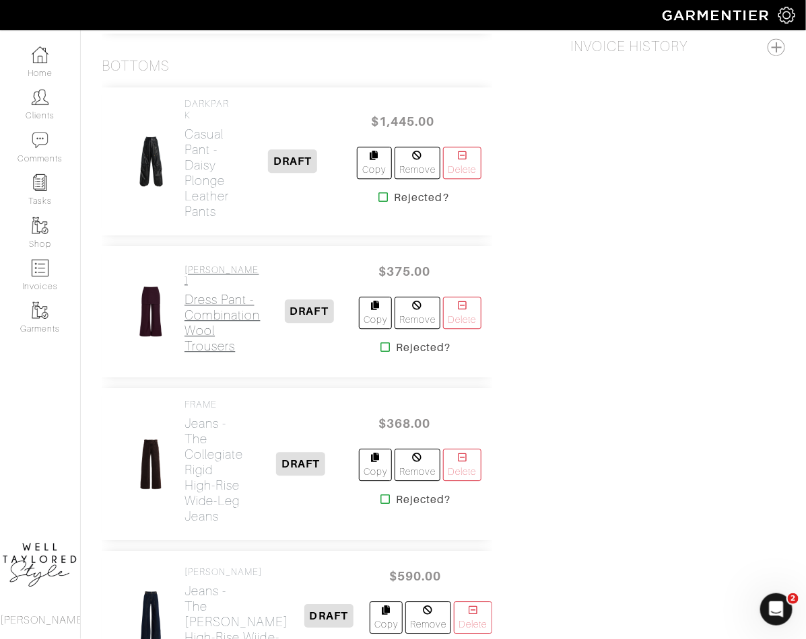
click at [199, 325] on h2 "Dress Pant - Combination Wool Trousers" at bounding box center [222, 323] width 76 height 62
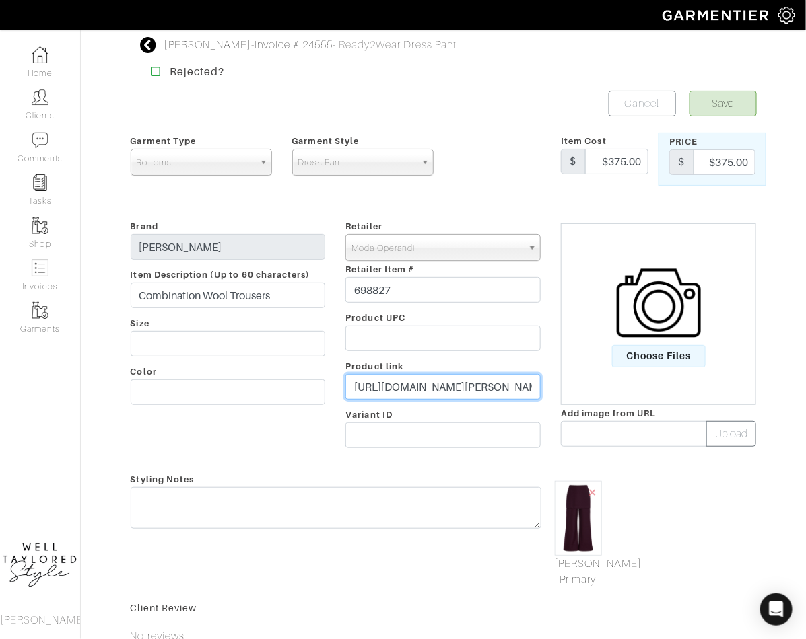
click at [364, 386] on input "https://www.modaoperandi.com/women/p/sloan/combination-trouser-exclusive/698827" at bounding box center [442, 387] width 195 height 26
paste input "go.shopmy.us/p-25192263"
type input "https://go.shopmy.us/p-25192263"
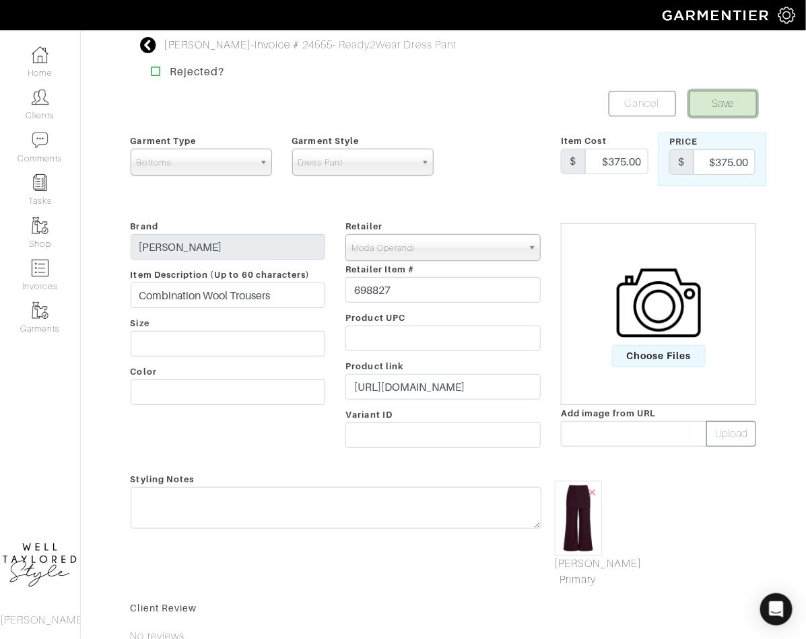
click at [699, 101] on button "Save" at bounding box center [722, 104] width 67 height 26
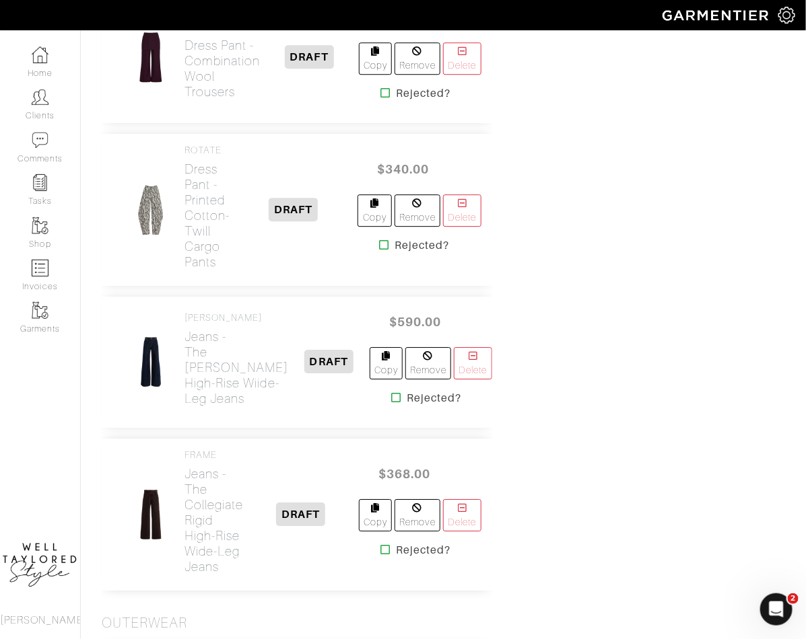
scroll to position [1111, 0]
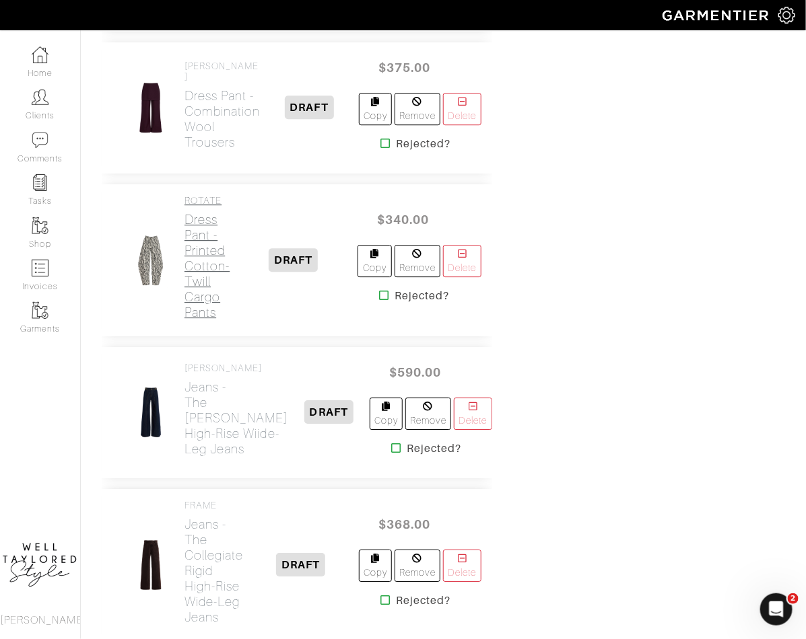
click at [195, 256] on h2 "Dress Pant - Printed Cotton-Twill Cargo Pants" at bounding box center [206, 266] width 45 height 108
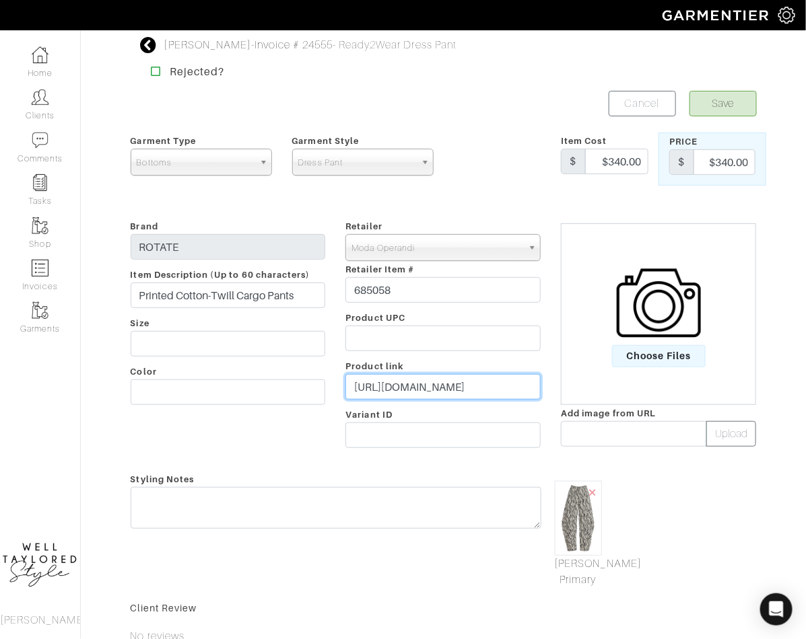
click at [431, 379] on input "https://www.modaoperandi.com/women/p/rotate/printed-twill-cargo-pants/685058" at bounding box center [442, 387] width 195 height 26
paste input "go.shopmy.us/p-25192297"
type input "https://go.shopmy.us/p-25192297"
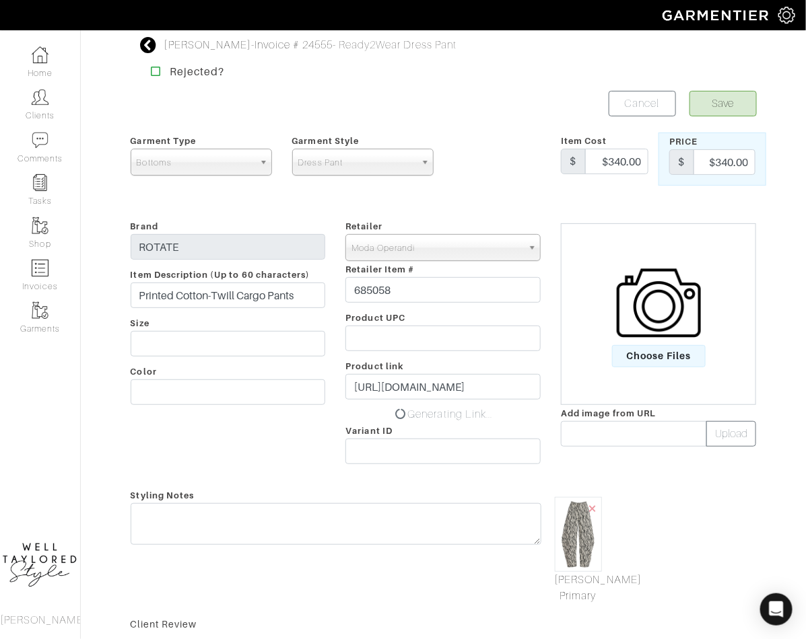
click at [730, 87] on div "Britney Williams - Invoice # 24555 - Ready2Wear Dress Pant Rejected? Save Cance…" at bounding box center [443, 424] width 646 height 775
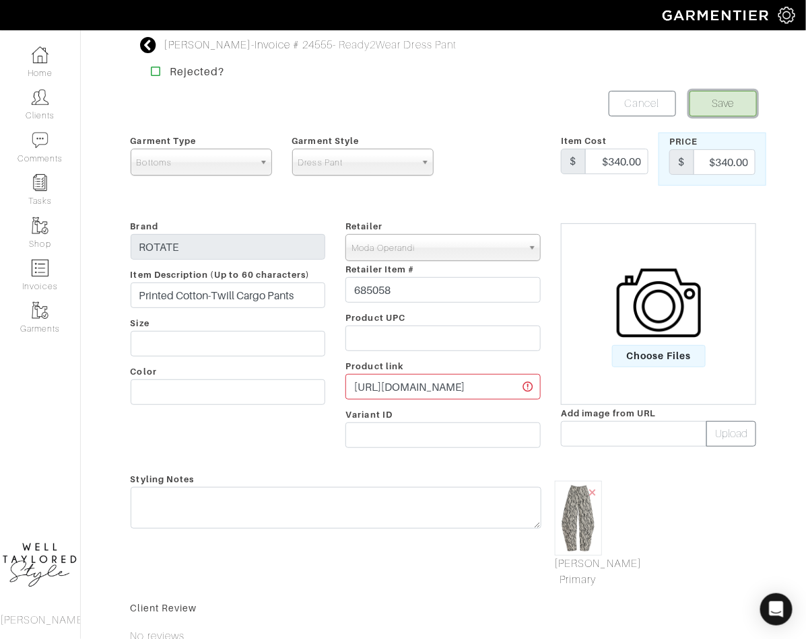
click at [730, 98] on button "Save" at bounding box center [722, 104] width 67 height 26
